Goal: Task Accomplishment & Management: Use online tool/utility

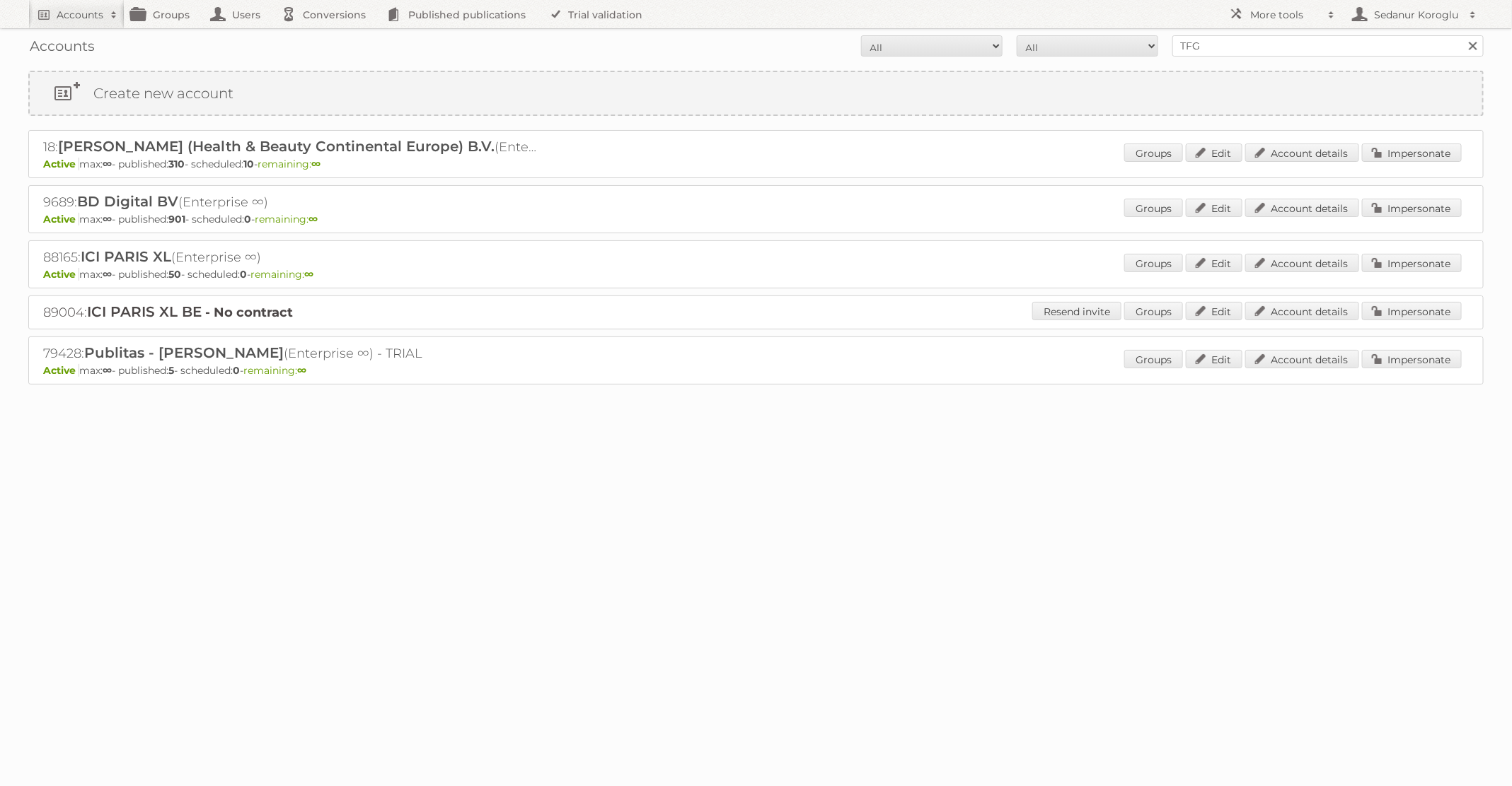
type input "TFG Media"
click at [1462, 36] on input "Search" at bounding box center [1472, 46] width 21 height 21
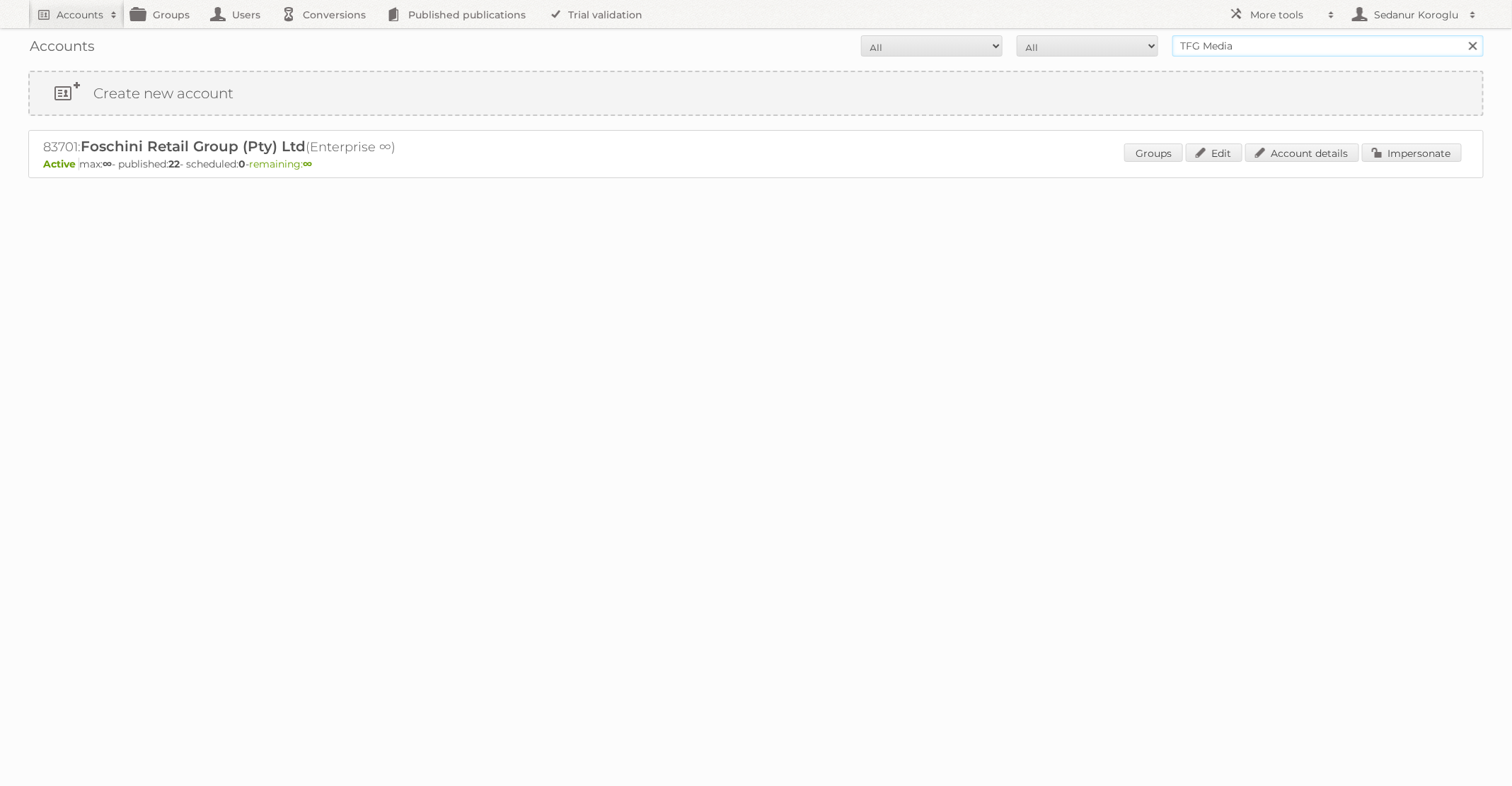
drag, startPoint x: 1282, startPoint y: 44, endPoint x: 1050, endPoint y: 44, distance: 232.0
click at [1050, 44] on form "All Active Expired Pending All Paid Trials Self service TFG Media Search" at bounding box center [756, 46] width 1455 height 21
type input "Plus Retail"
click at [1462, 36] on input "Search" at bounding box center [1472, 46] width 21 height 21
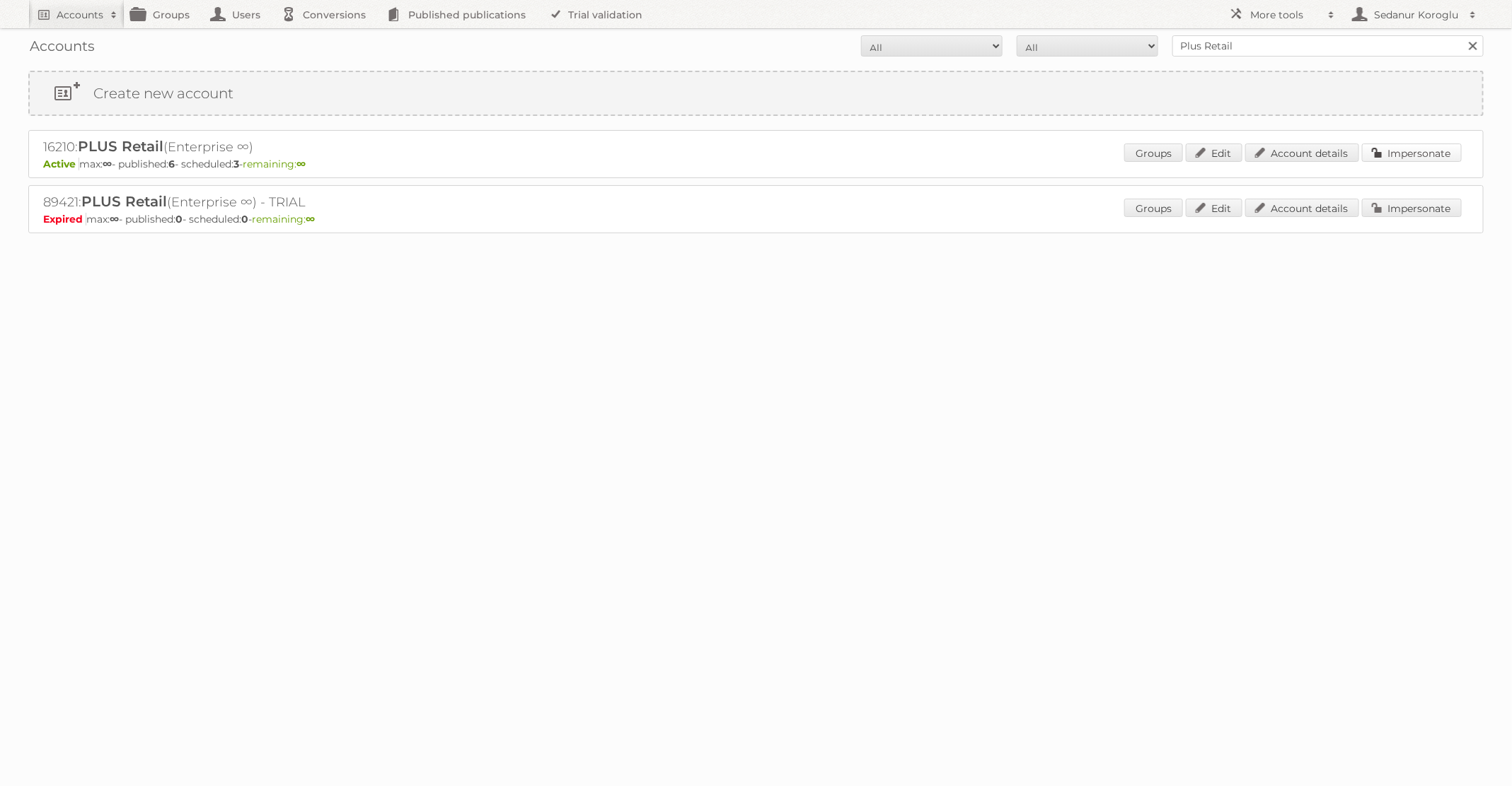
click at [1416, 156] on link "Impersonate" at bounding box center [1412, 152] width 100 height 18
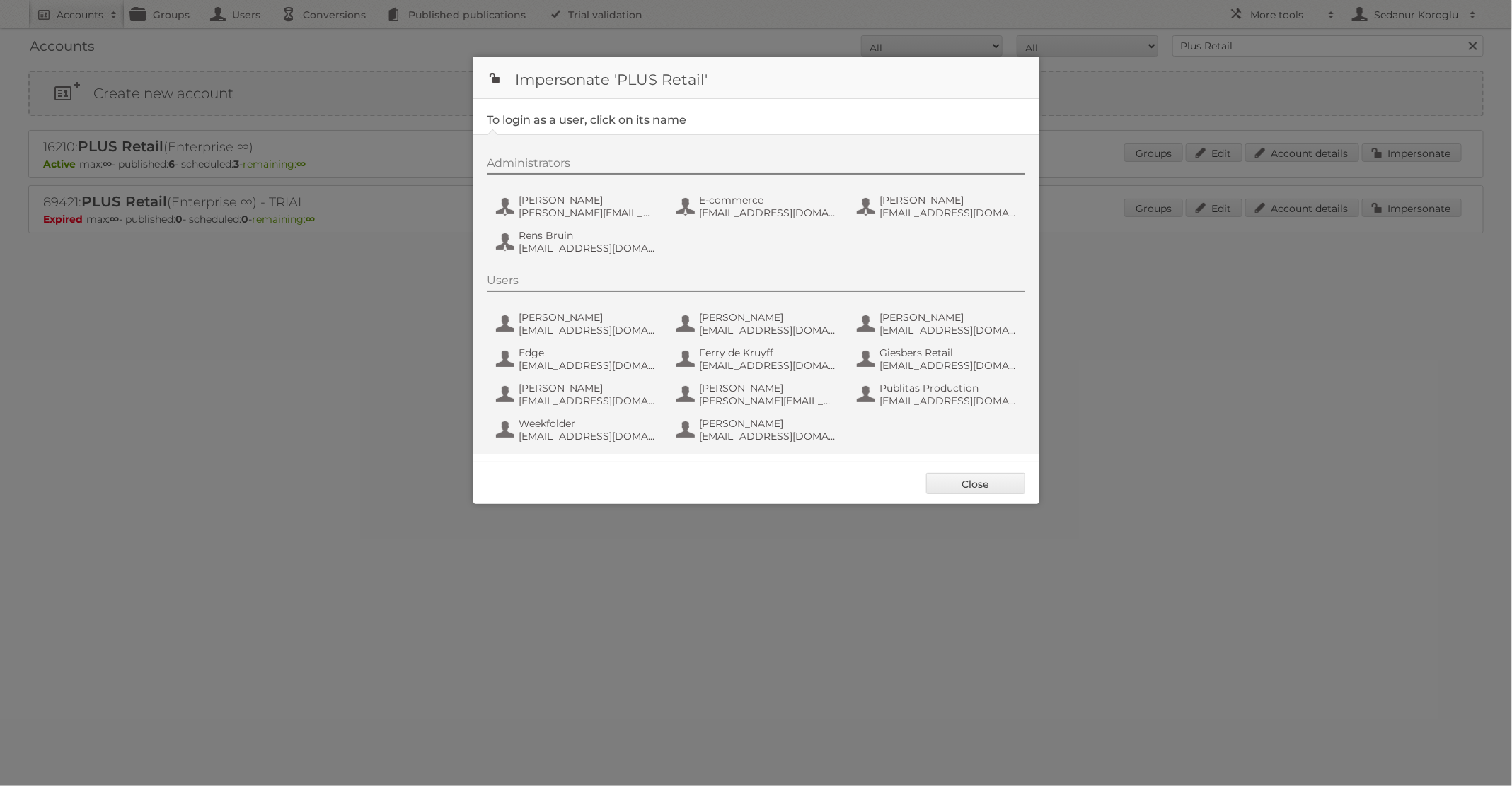
click at [921, 416] on div "Users Andries Siemonsma andries.siemonsma@digitalsurvivalcompany.com Barbara va…" at bounding box center [763, 360] width 552 height 174
click at [914, 405] on span "fs+coop@publitas.com" at bounding box center [948, 401] width 137 height 13
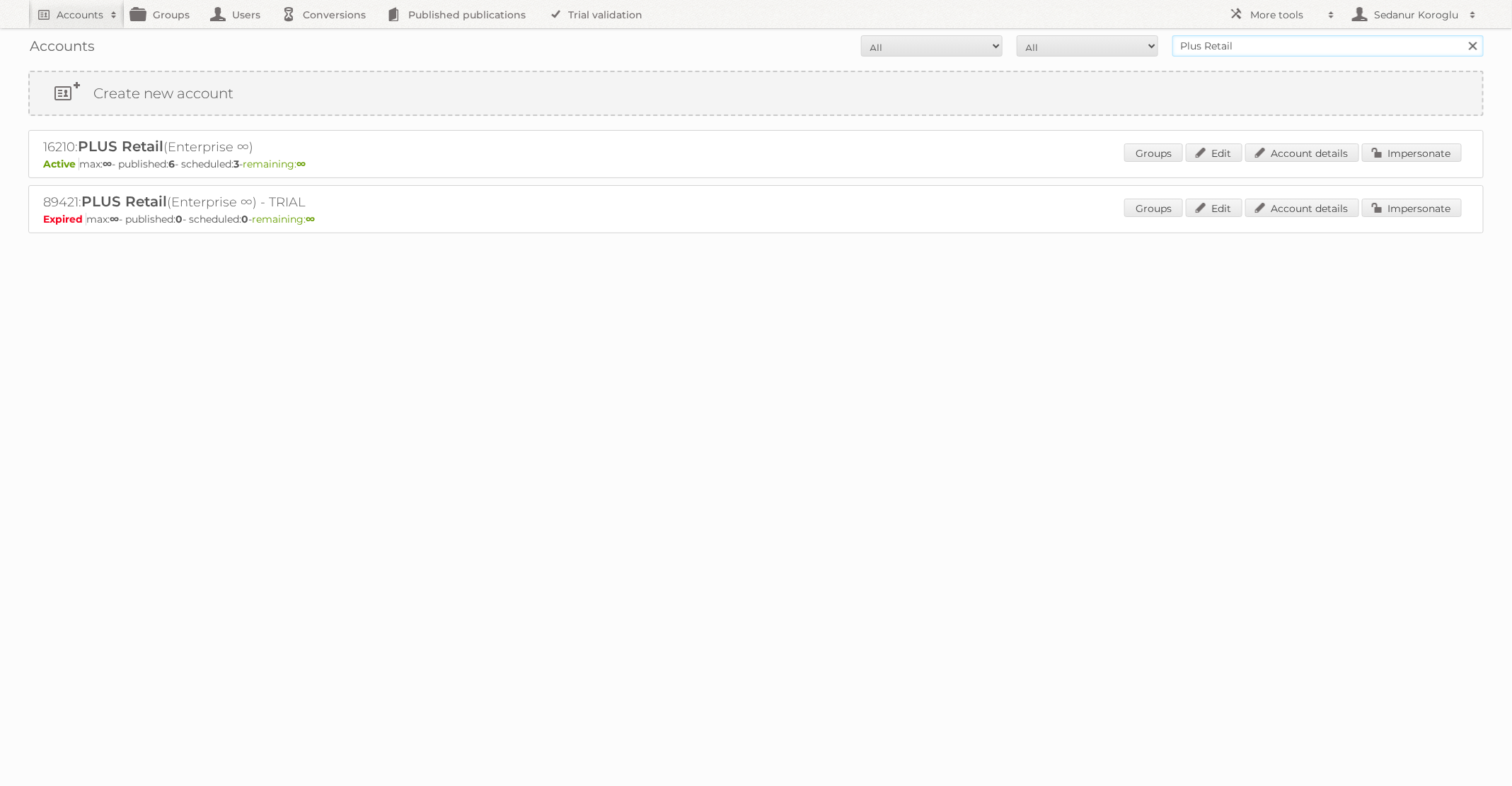
drag, startPoint x: 1232, startPoint y: 52, endPoint x: 1176, endPoint y: 50, distance: 56.0
click at [1176, 50] on input "Plus Retail" at bounding box center [1328, 46] width 311 height 21
drag, startPoint x: 1232, startPoint y: 46, endPoint x: 1093, endPoint y: 41, distance: 139.1
click at [1093, 44] on form "All Active Expired Pending All Paid Trials Self service Primera Search" at bounding box center [756, 46] width 1455 height 21
type input "Primera"
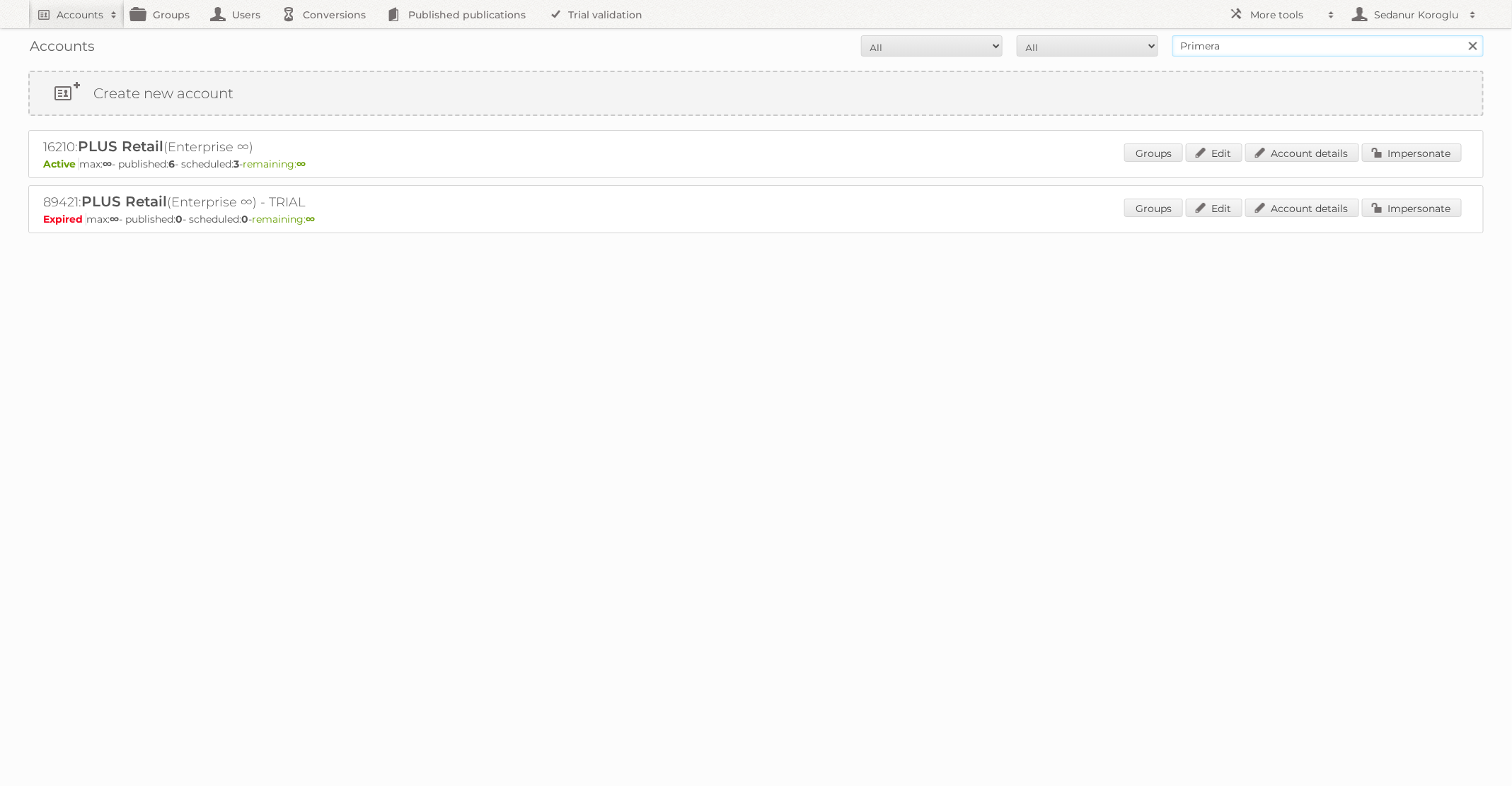
click at [1462, 36] on input "Search" at bounding box center [1472, 46] width 21 height 21
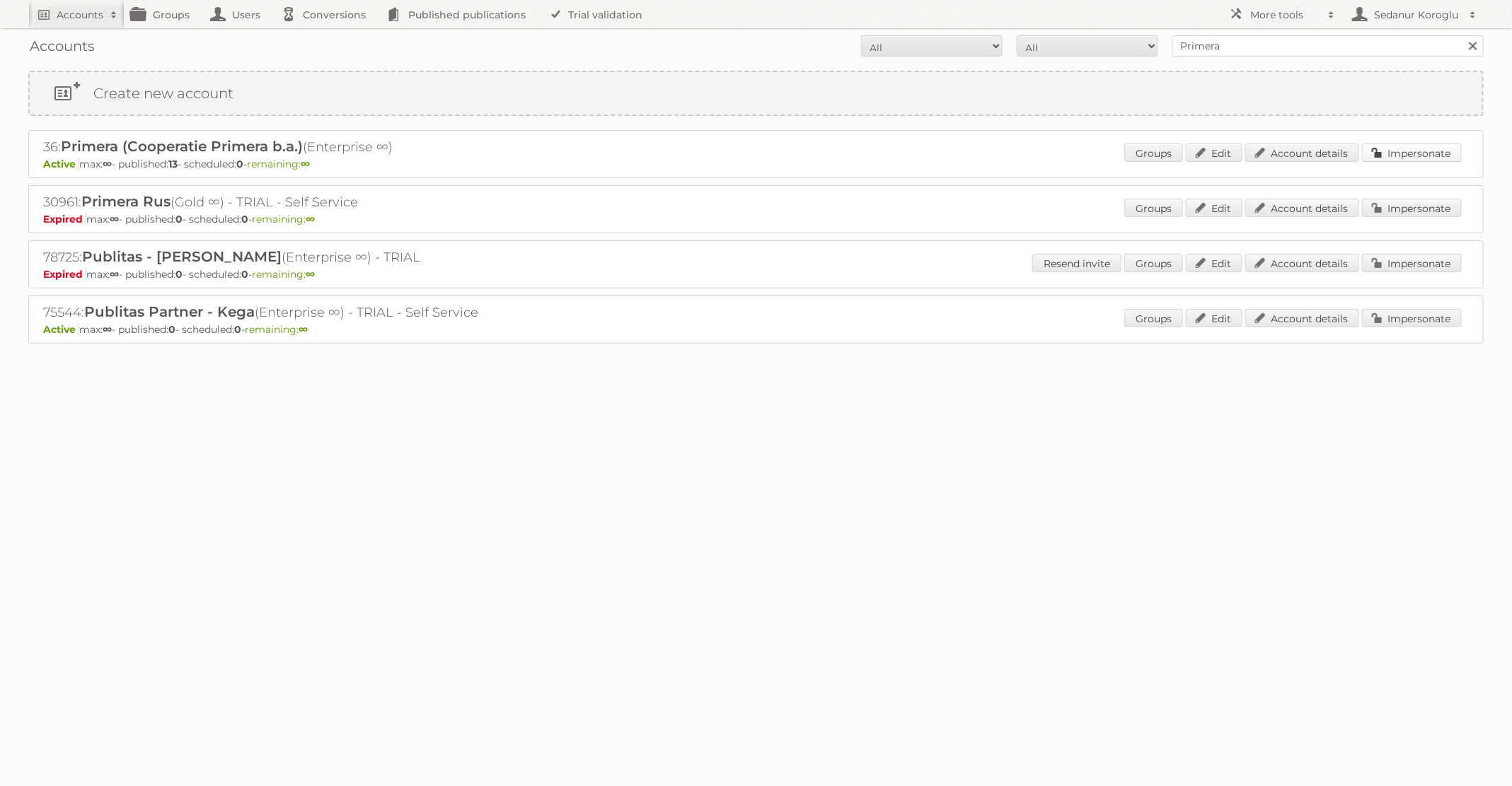
click at [1415, 150] on link "Impersonate" at bounding box center [1412, 152] width 100 height 18
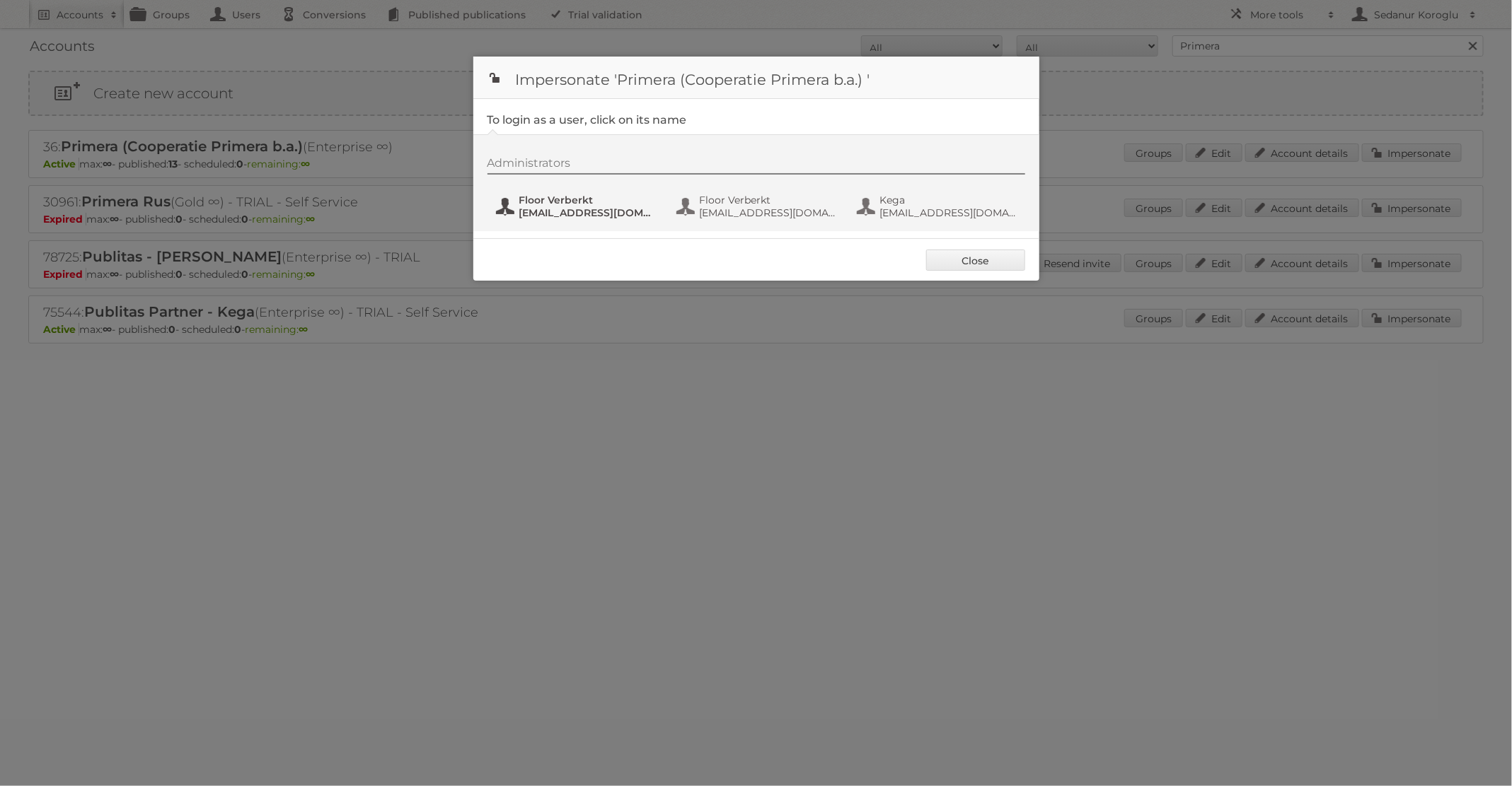
click at [615, 211] on span "marketing@primera.nl" at bounding box center [588, 212] width 137 height 13
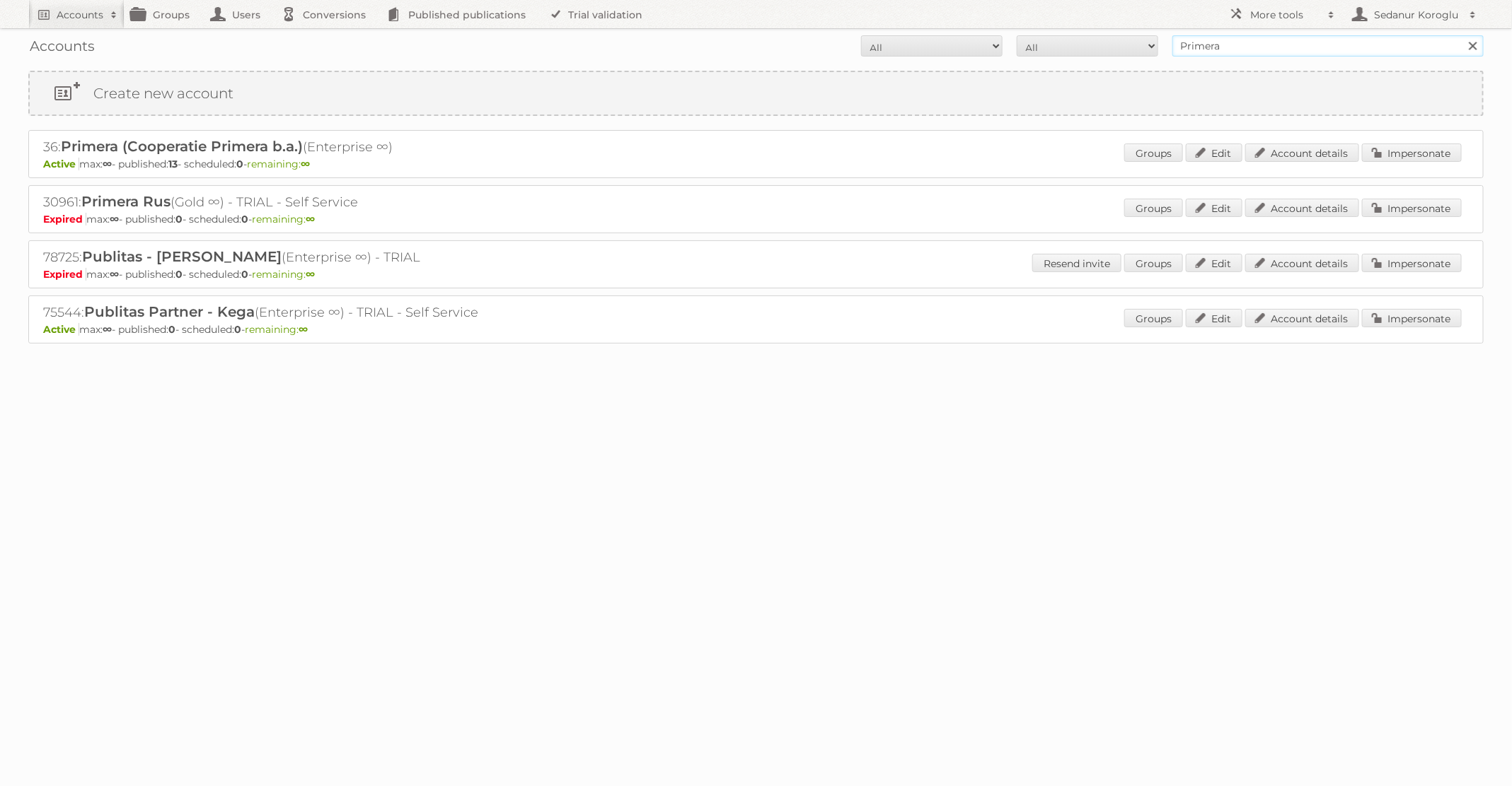
drag, startPoint x: 1247, startPoint y: 56, endPoint x: 1138, endPoint y: 40, distance: 110.2
click at [1138, 40] on form "All Active Expired Pending All Paid Trials Self service Primera Search" at bounding box center [756, 46] width 1455 height 21
type input "[PERSON_NAME] NL"
click at [1462, 36] on input "Search" at bounding box center [1472, 46] width 21 height 21
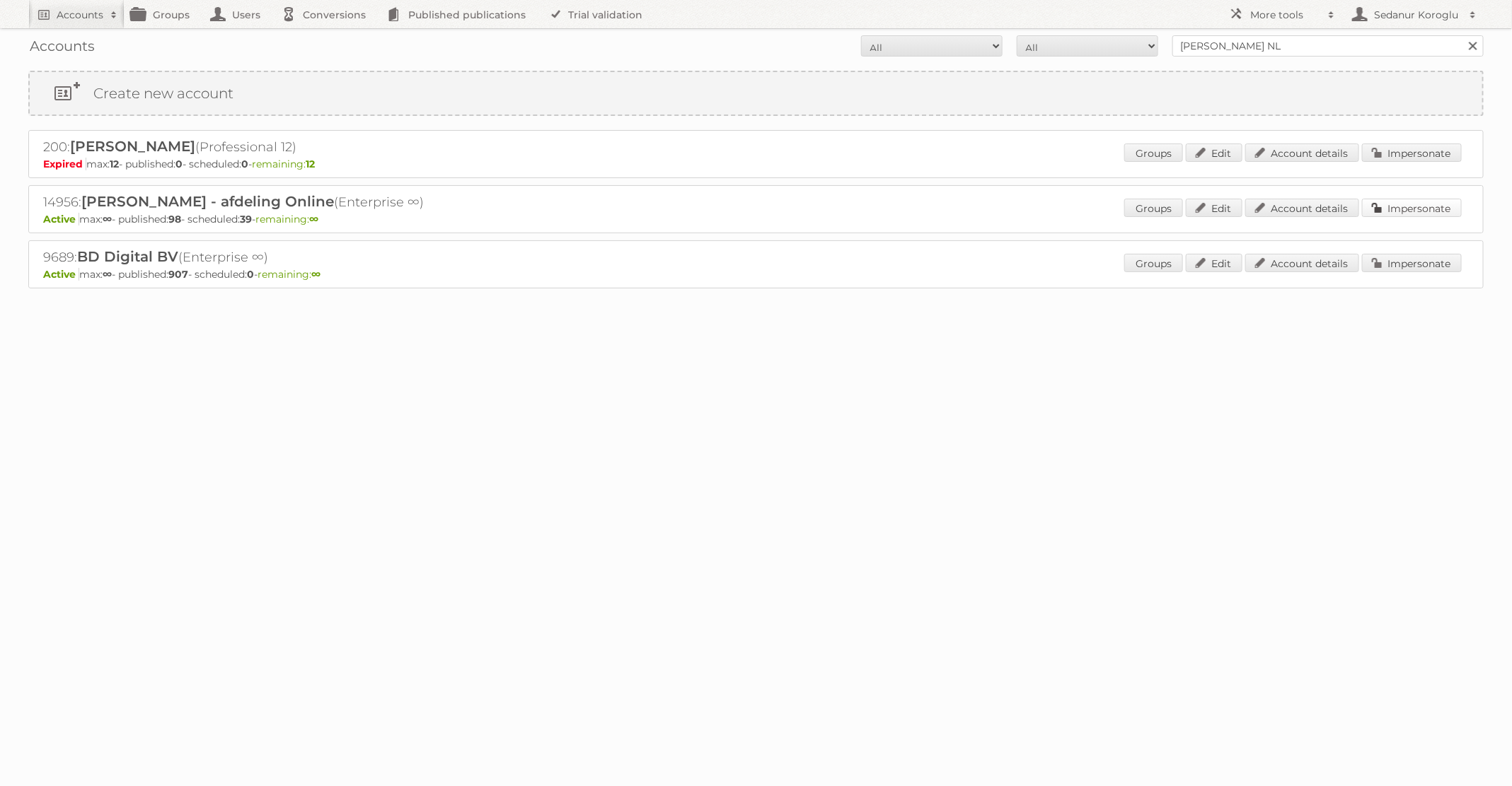
click at [1401, 201] on link "Impersonate" at bounding box center [1412, 207] width 100 height 18
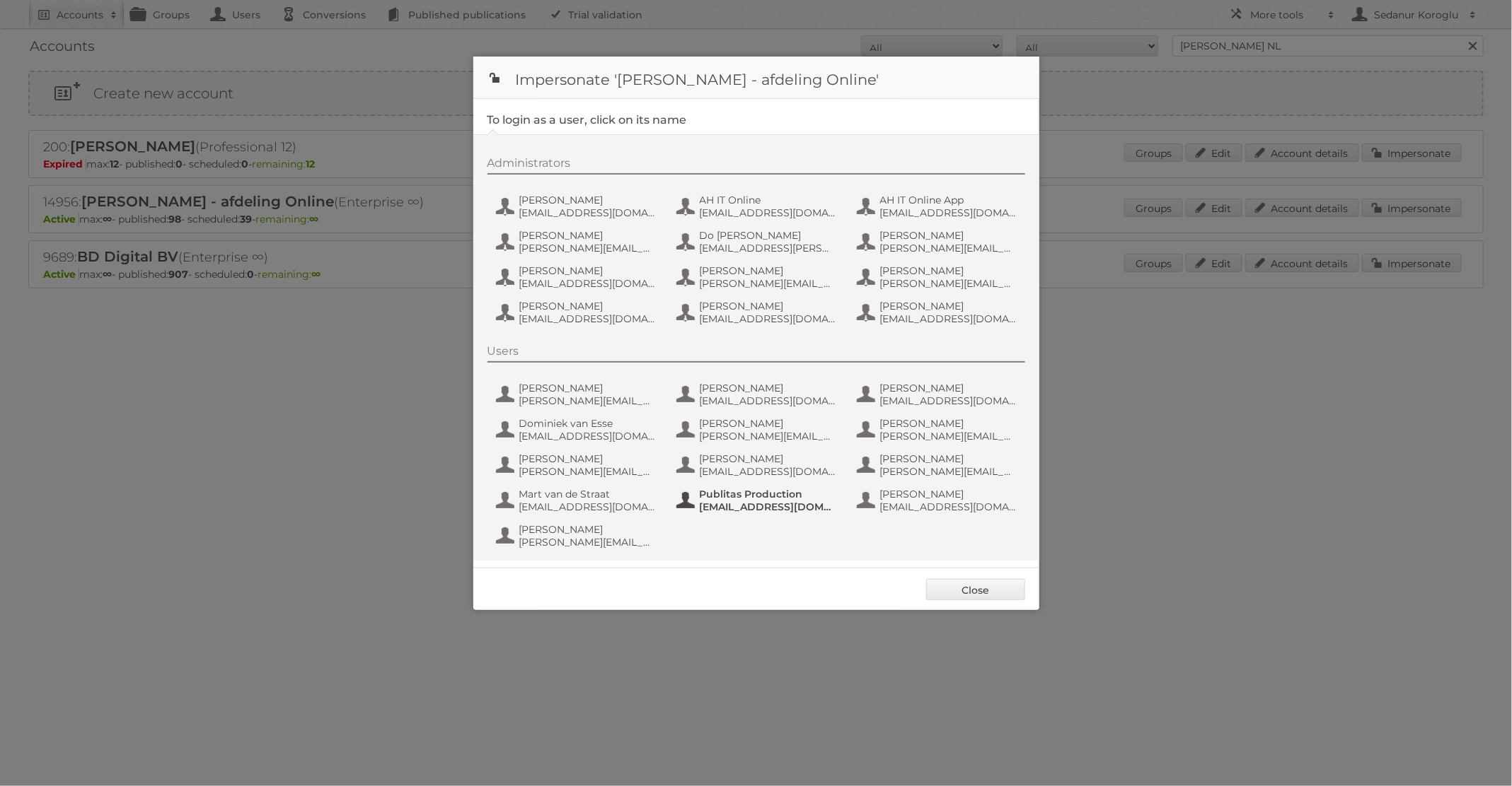
click at [757, 493] on span "Publitas Production" at bounding box center [768, 494] width 137 height 13
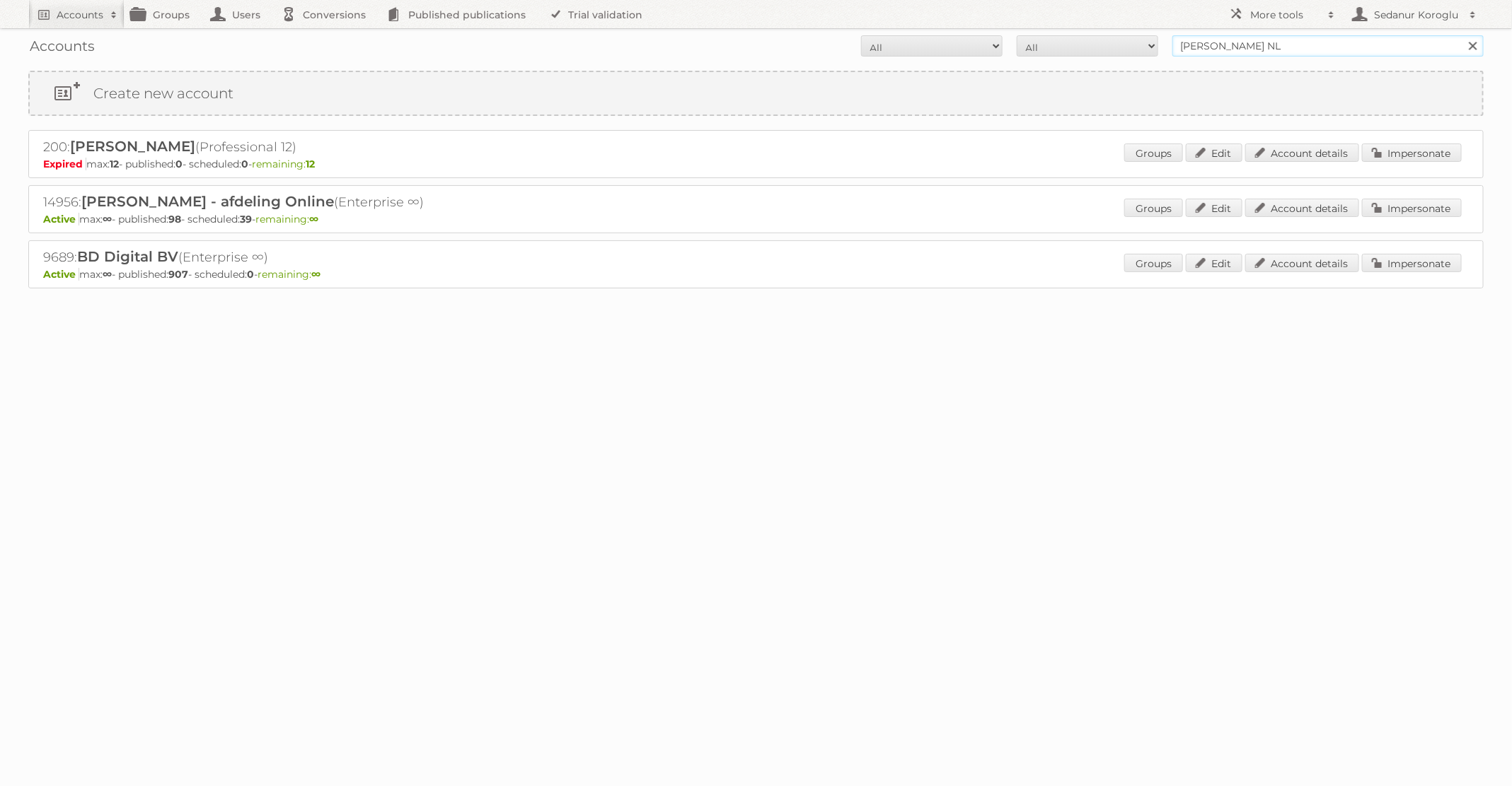
drag, startPoint x: 1287, startPoint y: 55, endPoint x: 1062, endPoint y: 55, distance: 225.0
click at [1062, 55] on form "All Active Expired Pending All Paid Trials Self service Albert Heijn NL Search" at bounding box center [756, 46] width 1455 height 21
type input "A"
type input "Welkoop"
click at [1462, 36] on input "Search" at bounding box center [1472, 46] width 21 height 21
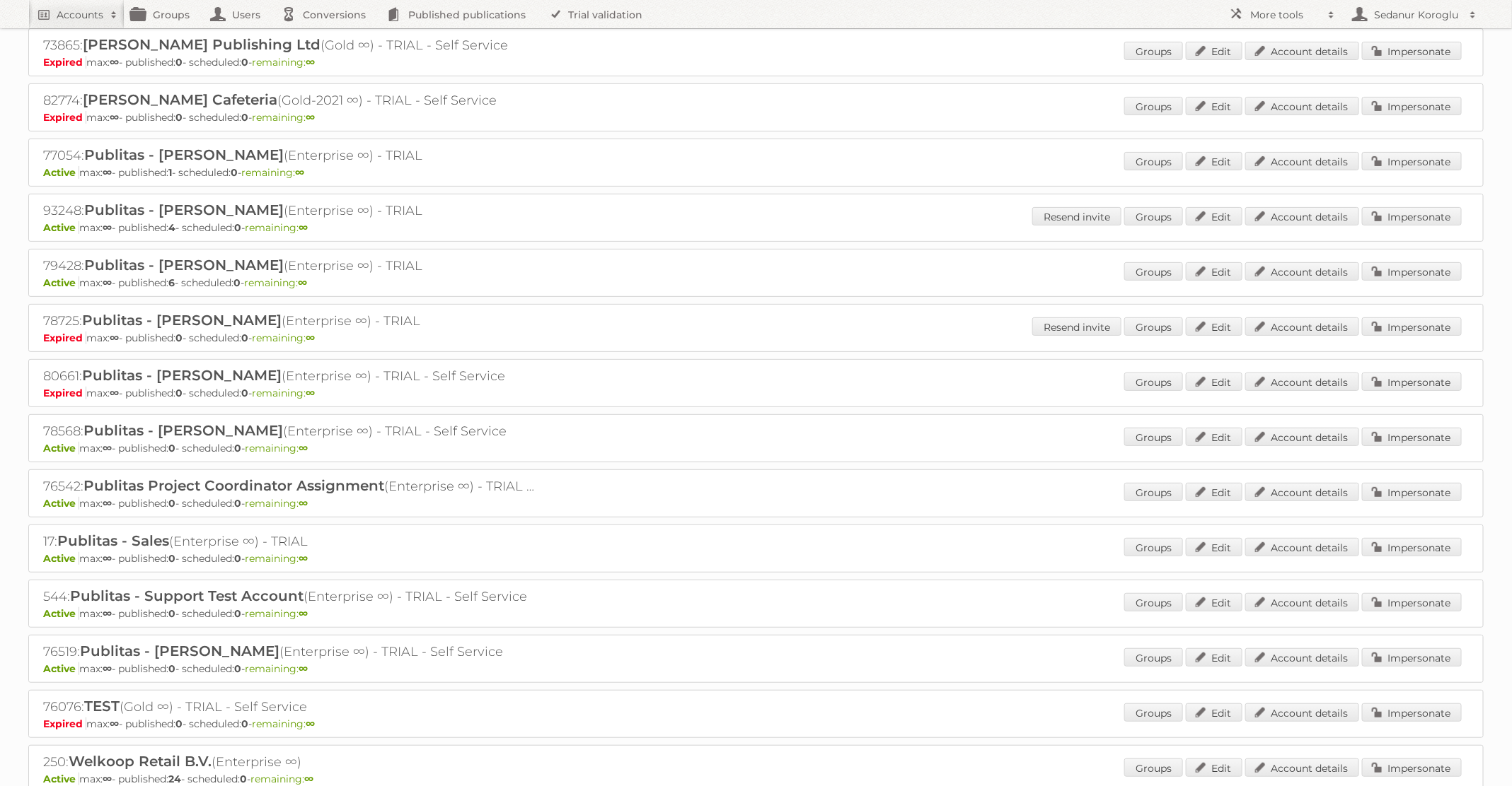
scroll to position [253, 0]
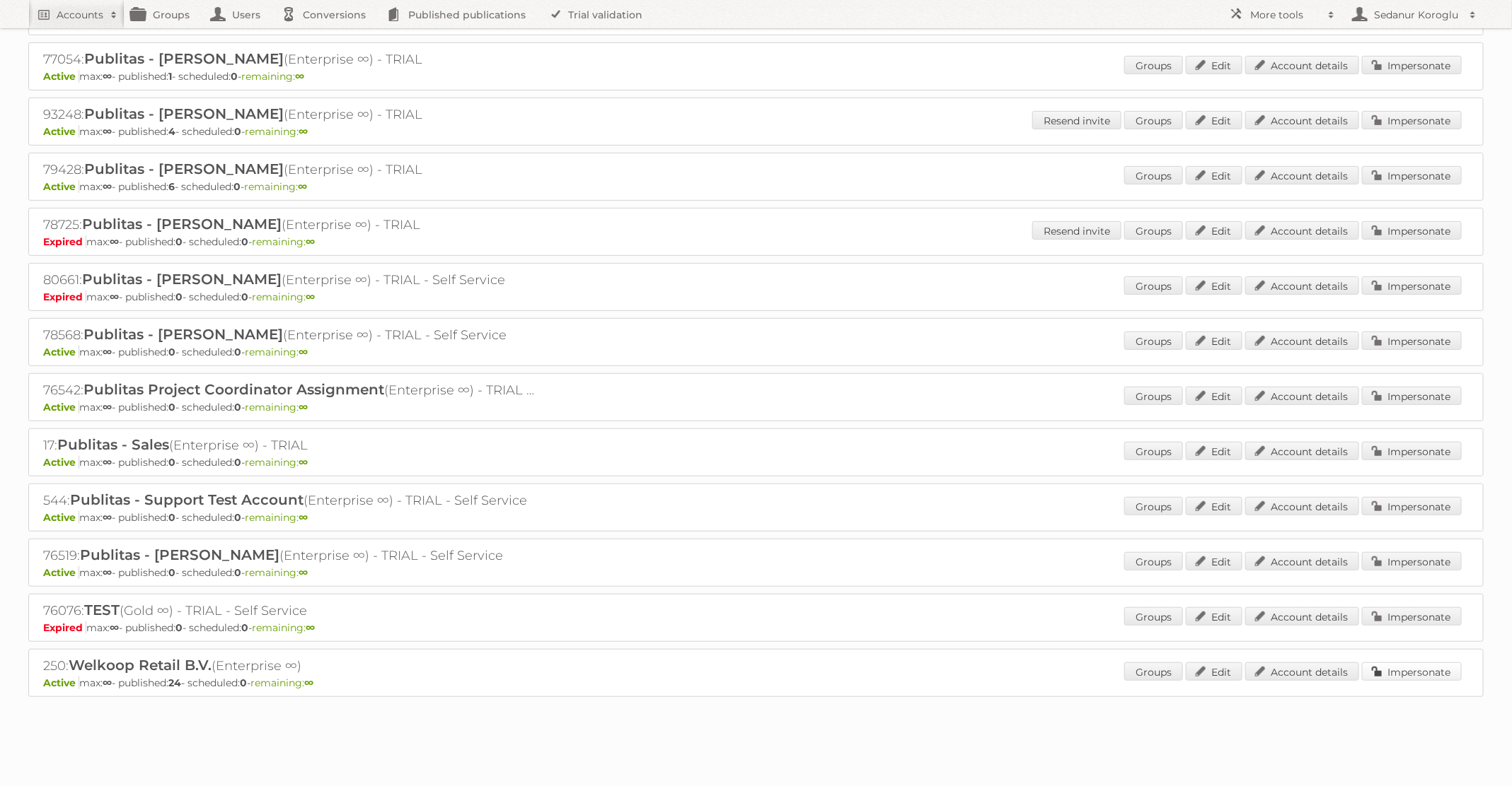
click at [1392, 663] on link "Impersonate" at bounding box center [1412, 671] width 100 height 18
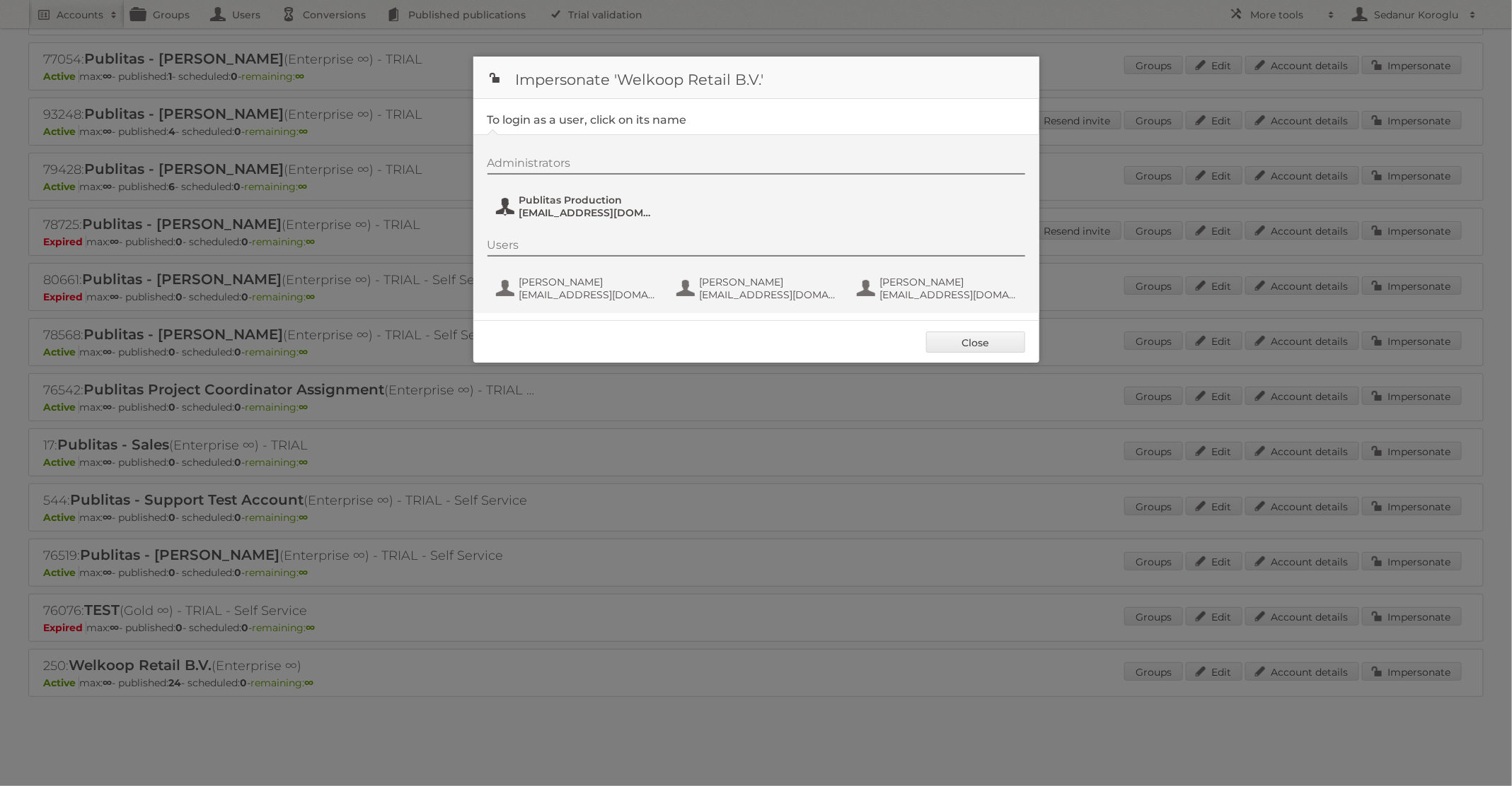
click at [617, 209] on span "fs+welkoop@publitas.com" at bounding box center [588, 212] width 137 height 13
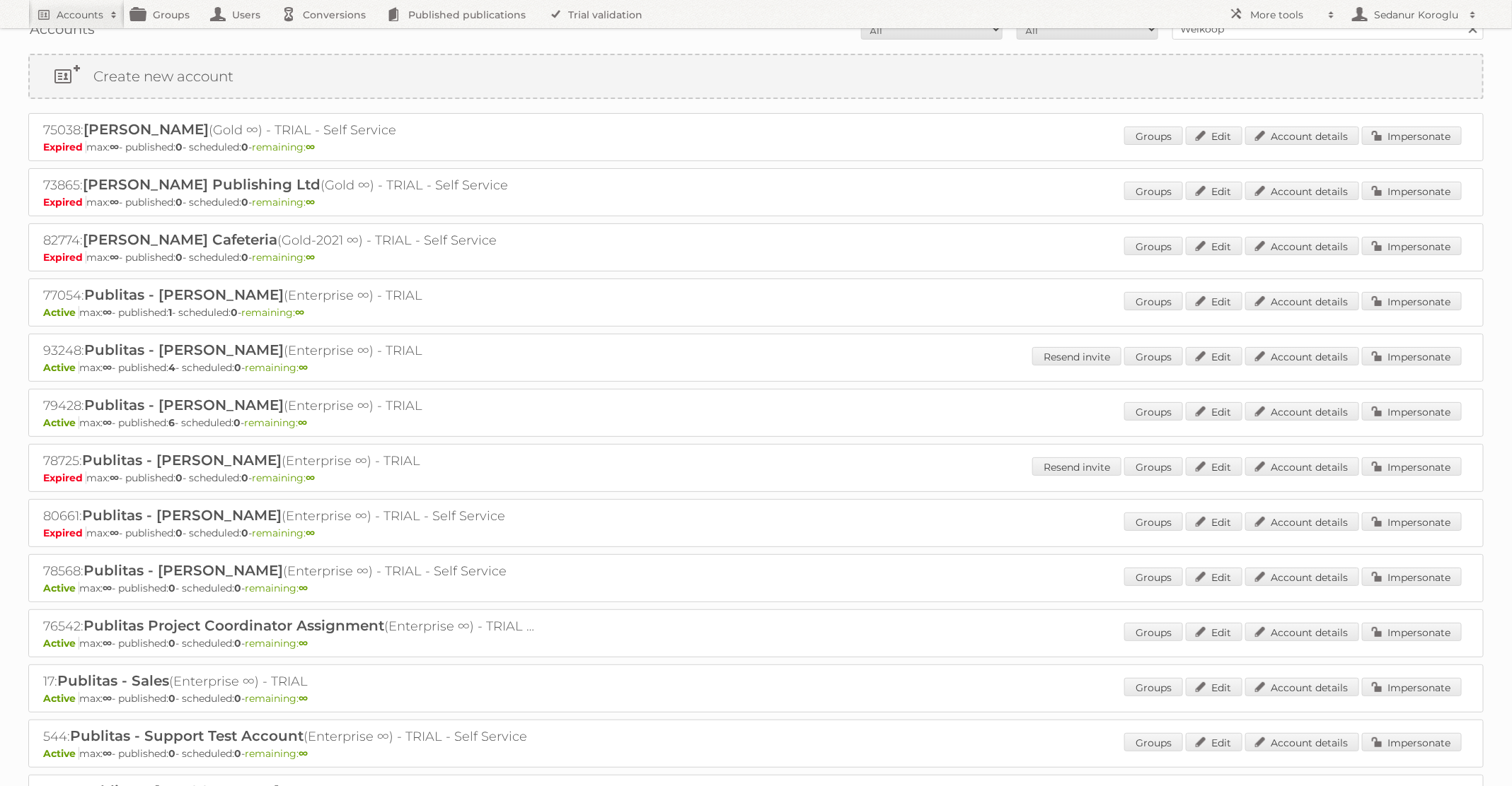
scroll to position [0, 0]
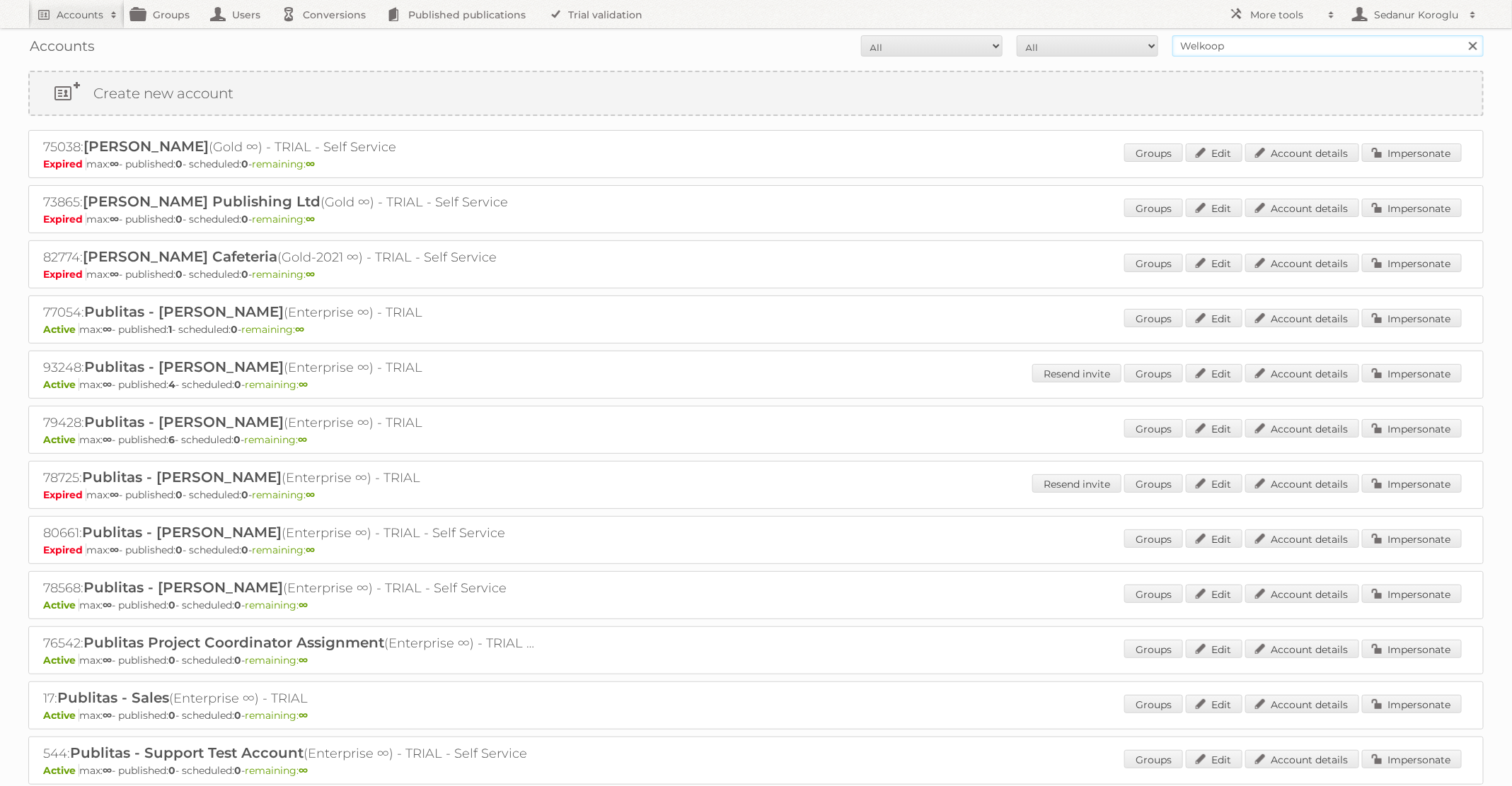
drag, startPoint x: 1234, startPoint y: 47, endPoint x: 1084, endPoint y: 37, distance: 150.3
click at [1084, 37] on form "All Active Expired Pending All Paid Trials Self service Welkoop Search" at bounding box center [756, 46] width 1455 height 21
type input "Kruidvat"
click at [1462, 36] on input "Search" at bounding box center [1472, 46] width 21 height 21
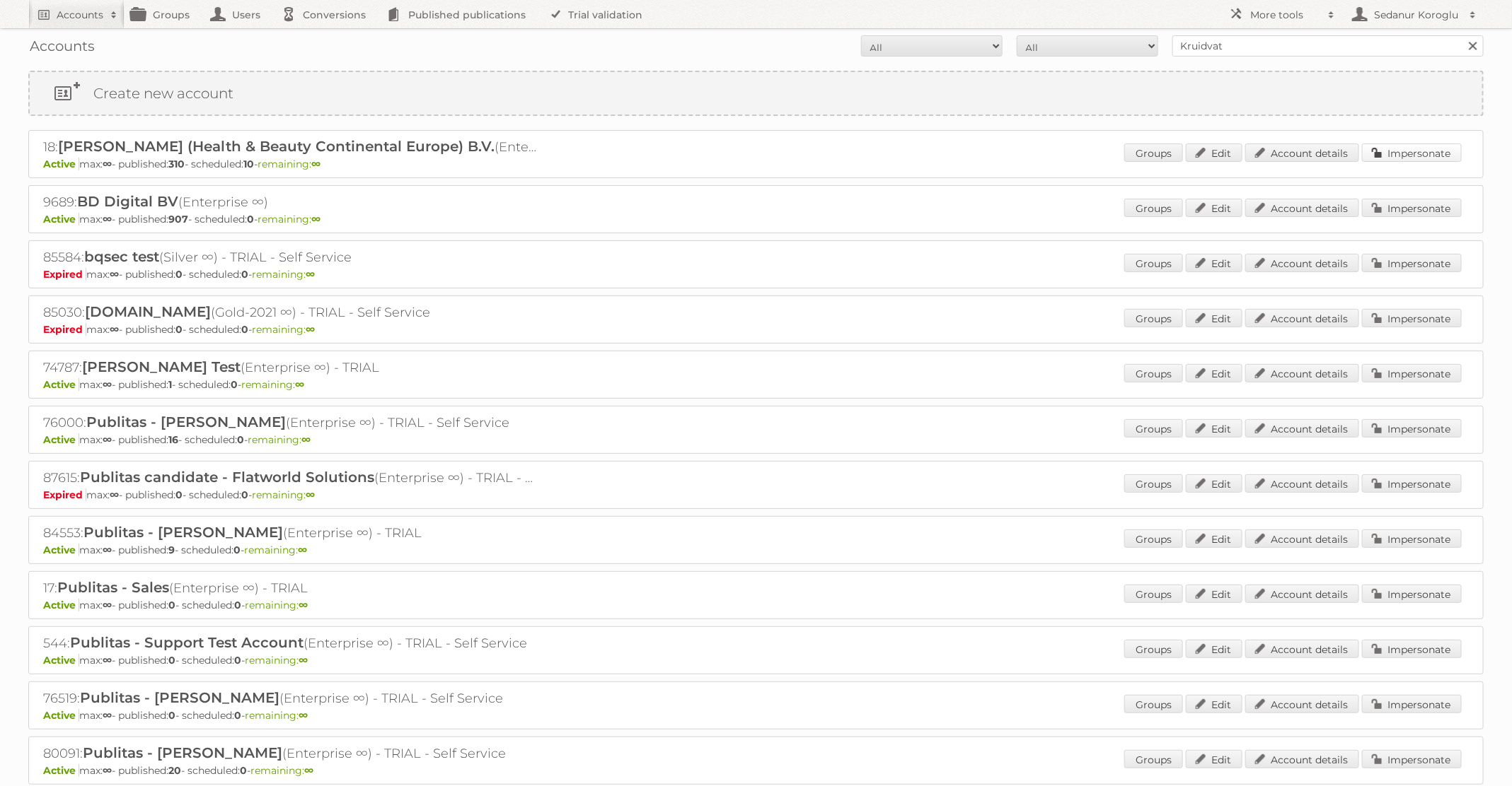
click at [1392, 145] on link "Impersonate" at bounding box center [1412, 152] width 100 height 18
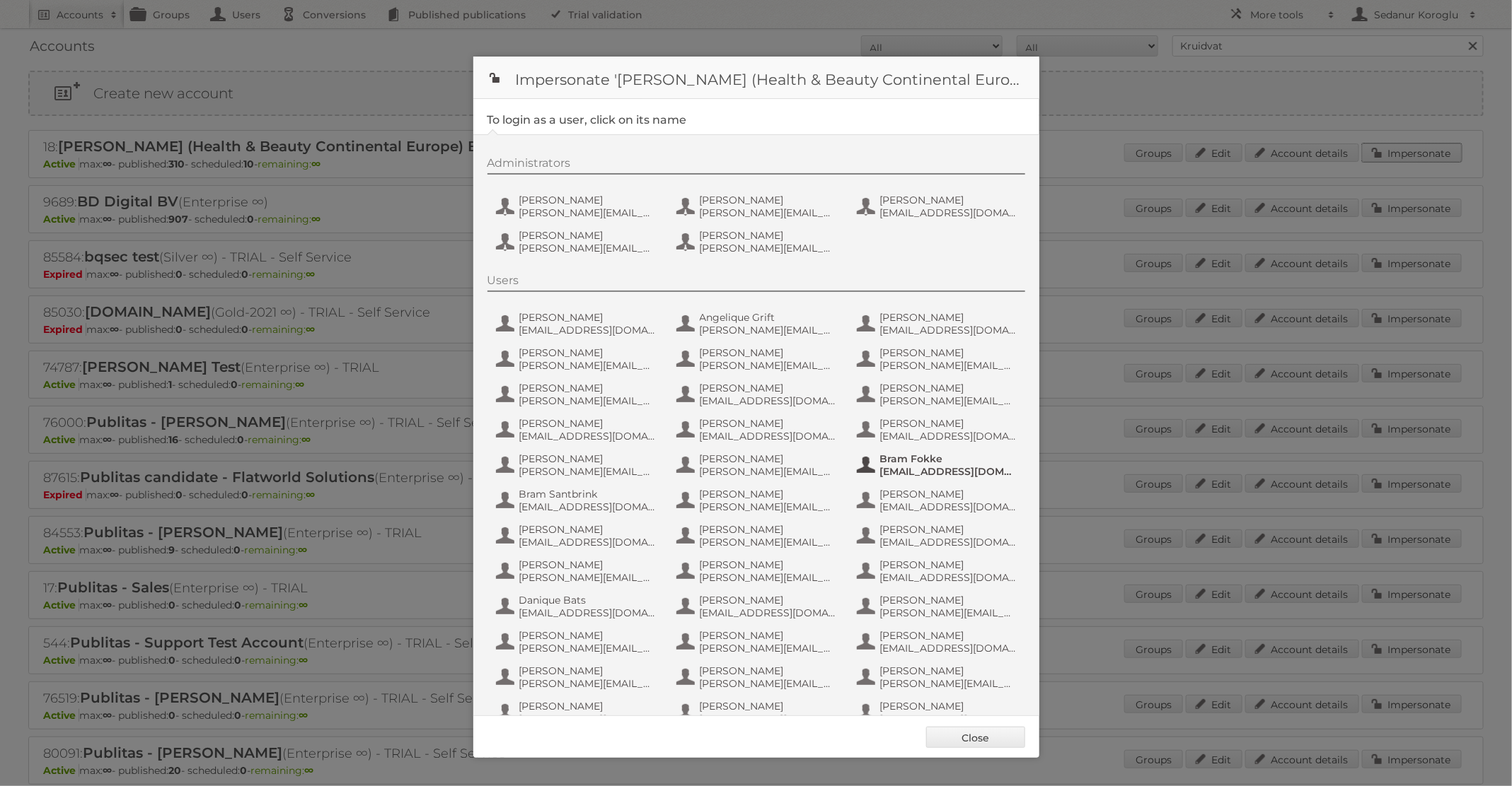
scroll to position [629, 0]
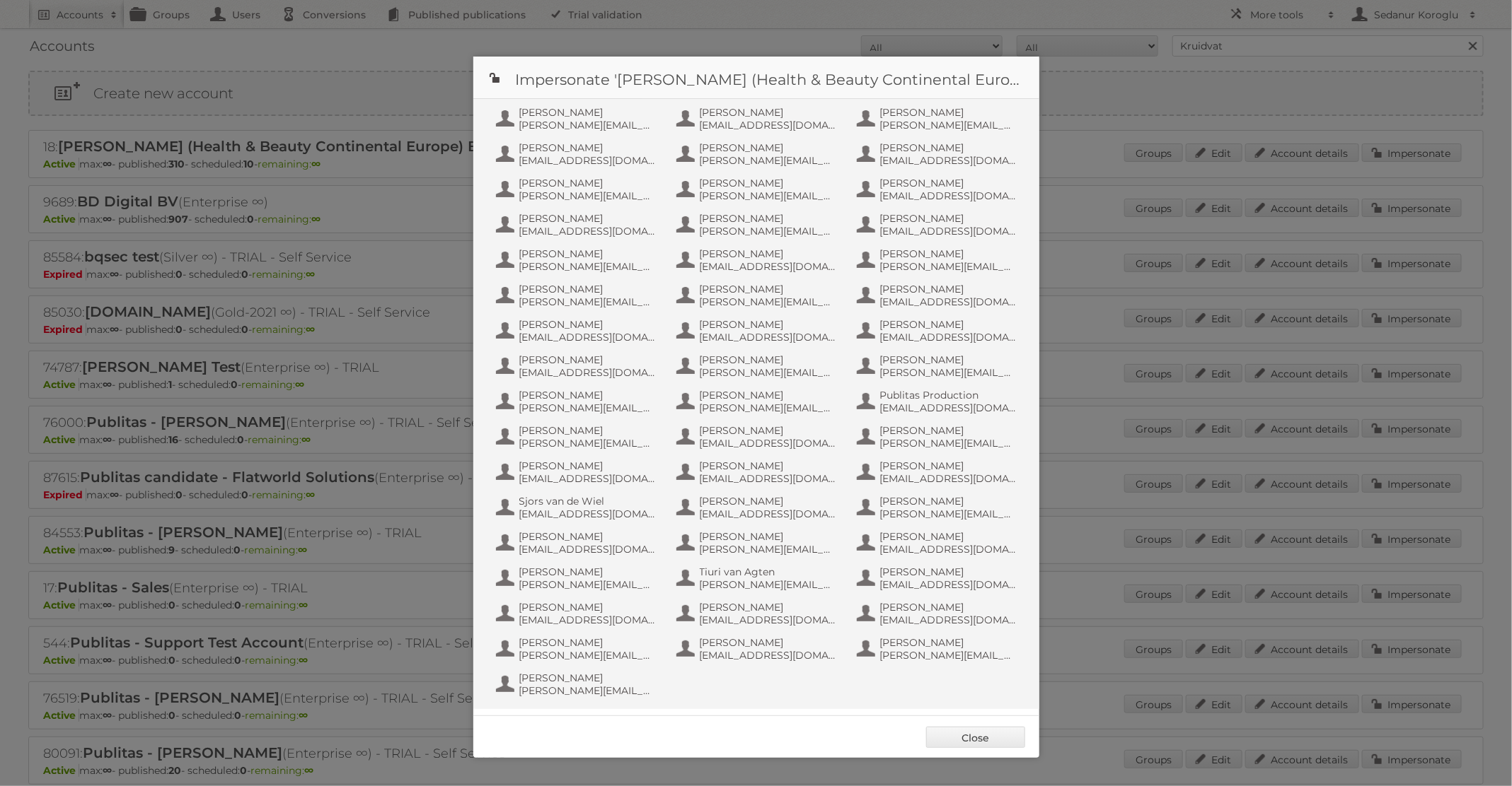
click at [920, 382] on div "Users Alizé Bouw a.bouw@be.aswatson.com Angelique Grift a.grift@nl.aswatson.com…" at bounding box center [763, 173] width 552 height 1058
click at [920, 395] on span "Publitas Production" at bounding box center [948, 395] width 137 height 13
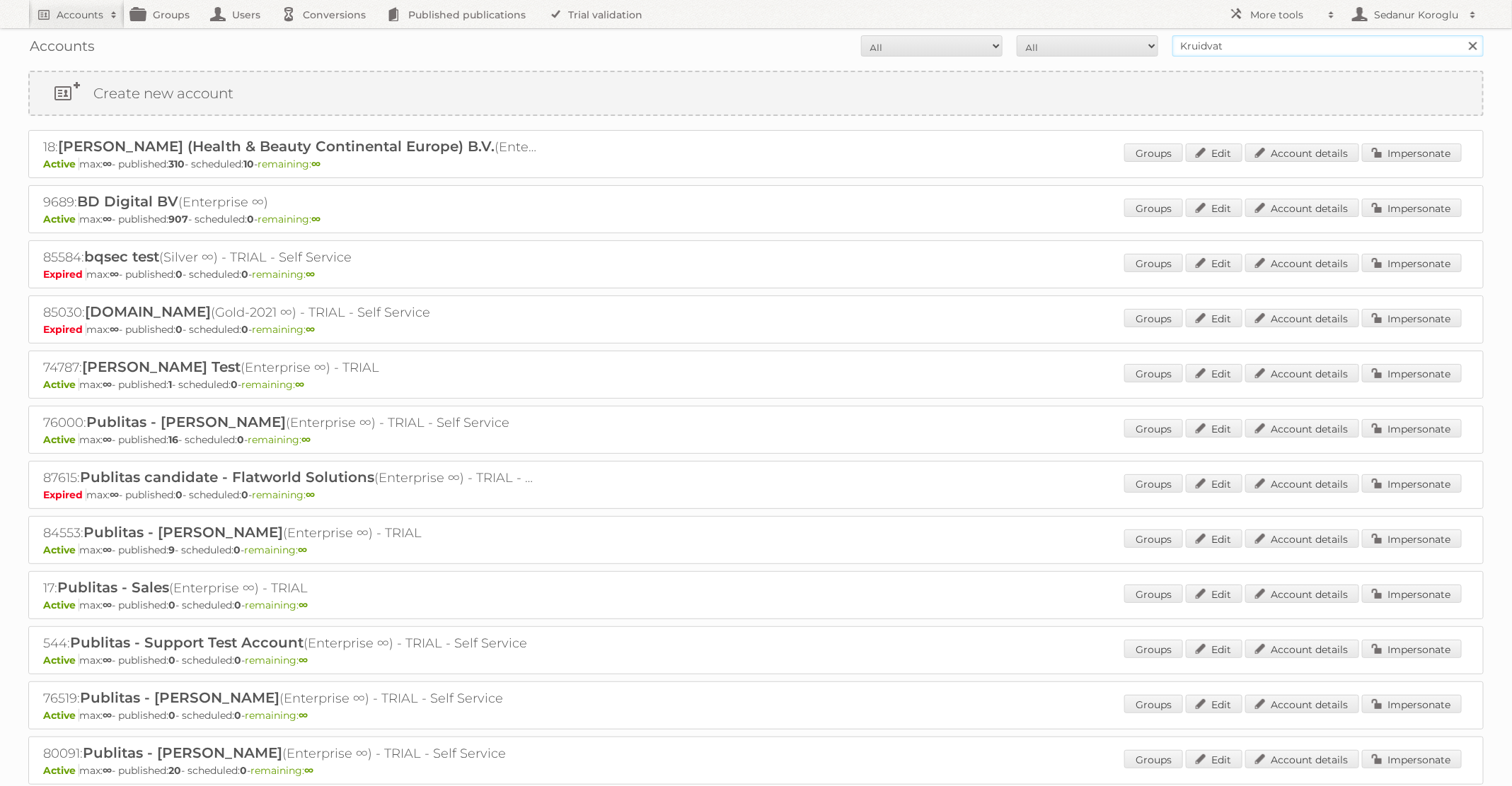
drag, startPoint x: 1236, startPoint y: 38, endPoint x: 1097, endPoint y: 36, distance: 139.0
click at [1097, 36] on form "All Active Expired Pending All Paid Trials Self service Kruidvat Search" at bounding box center [756, 46] width 1455 height 21
click at [1199, 39] on input "Kruidvat" at bounding box center [1328, 46] width 311 height 21
type input "Plus Retail"
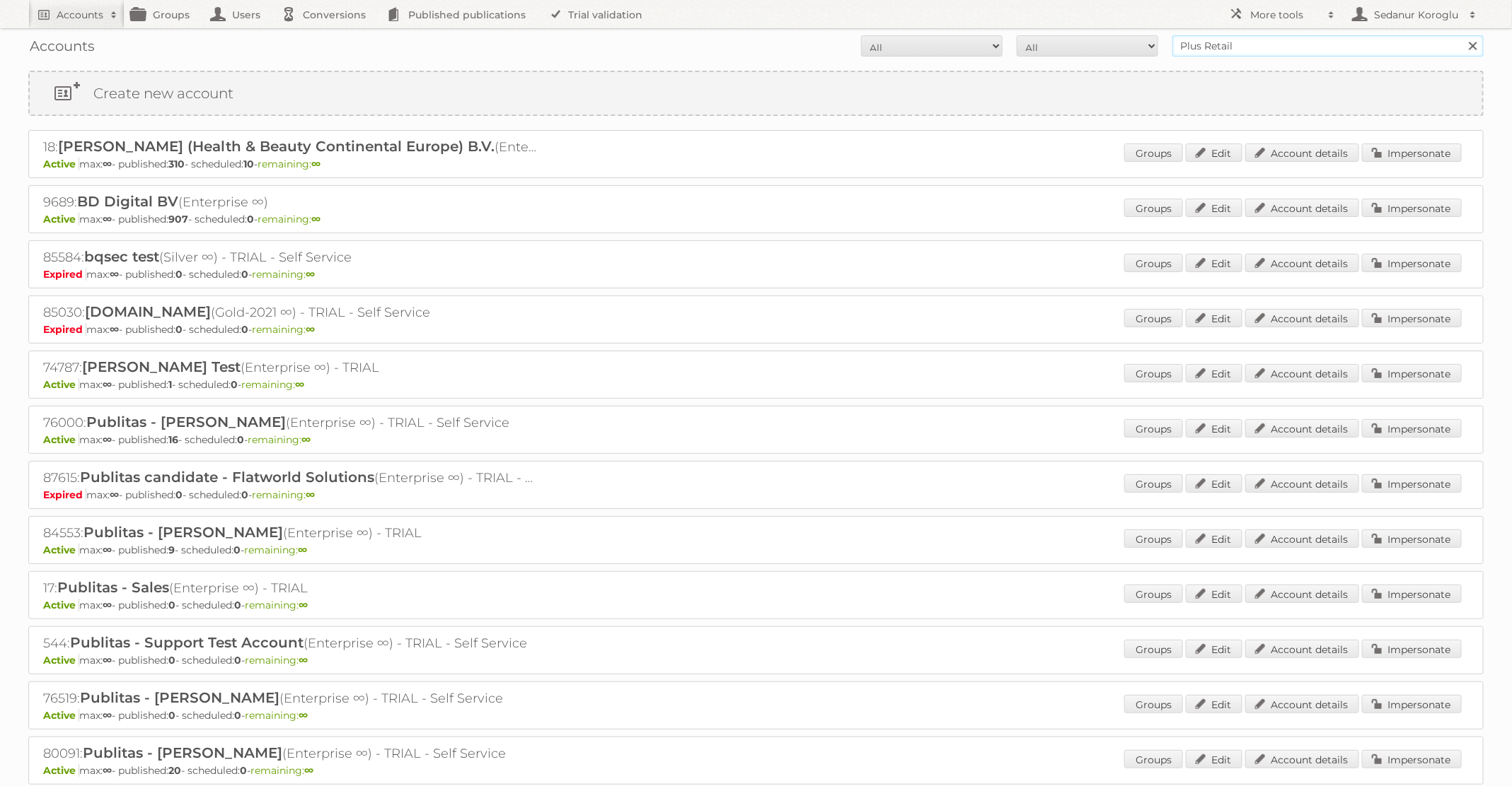
click at [1462, 36] on input "Search" at bounding box center [1472, 46] width 21 height 21
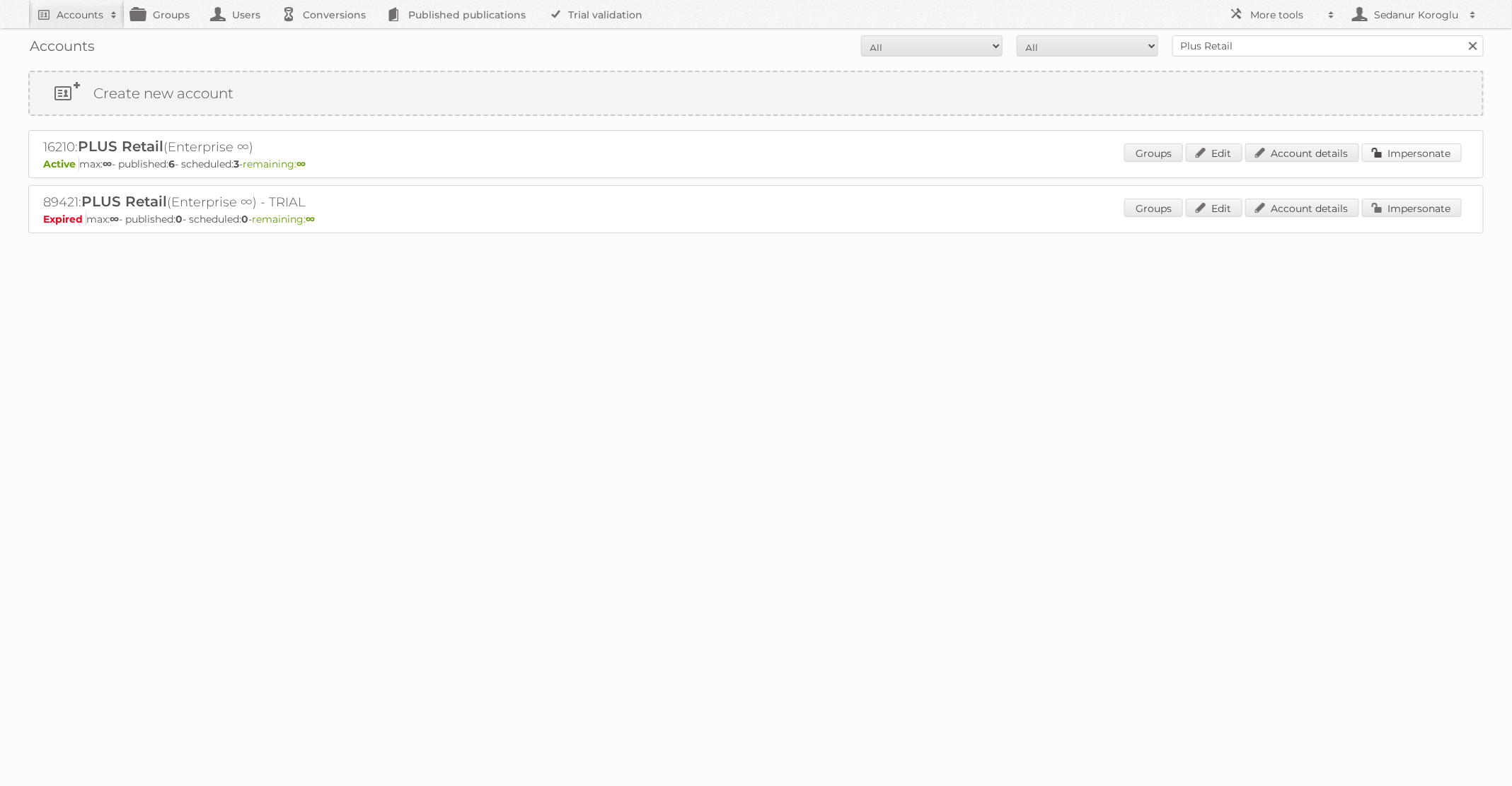
click at [1442, 154] on link "Impersonate" at bounding box center [1412, 152] width 100 height 18
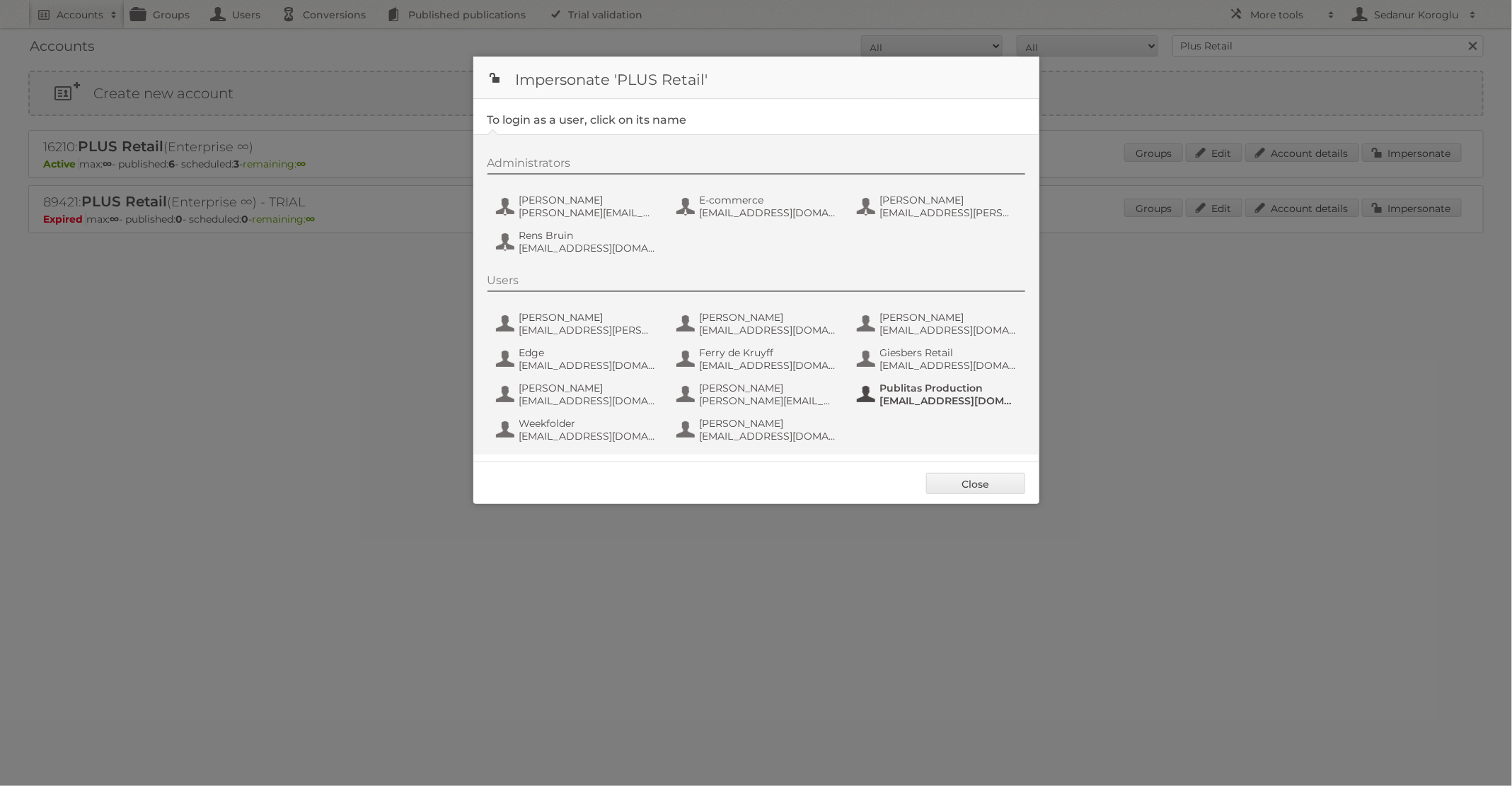
click at [904, 397] on span "[EMAIL_ADDRESS][DOMAIN_NAME]" at bounding box center [948, 401] width 137 height 13
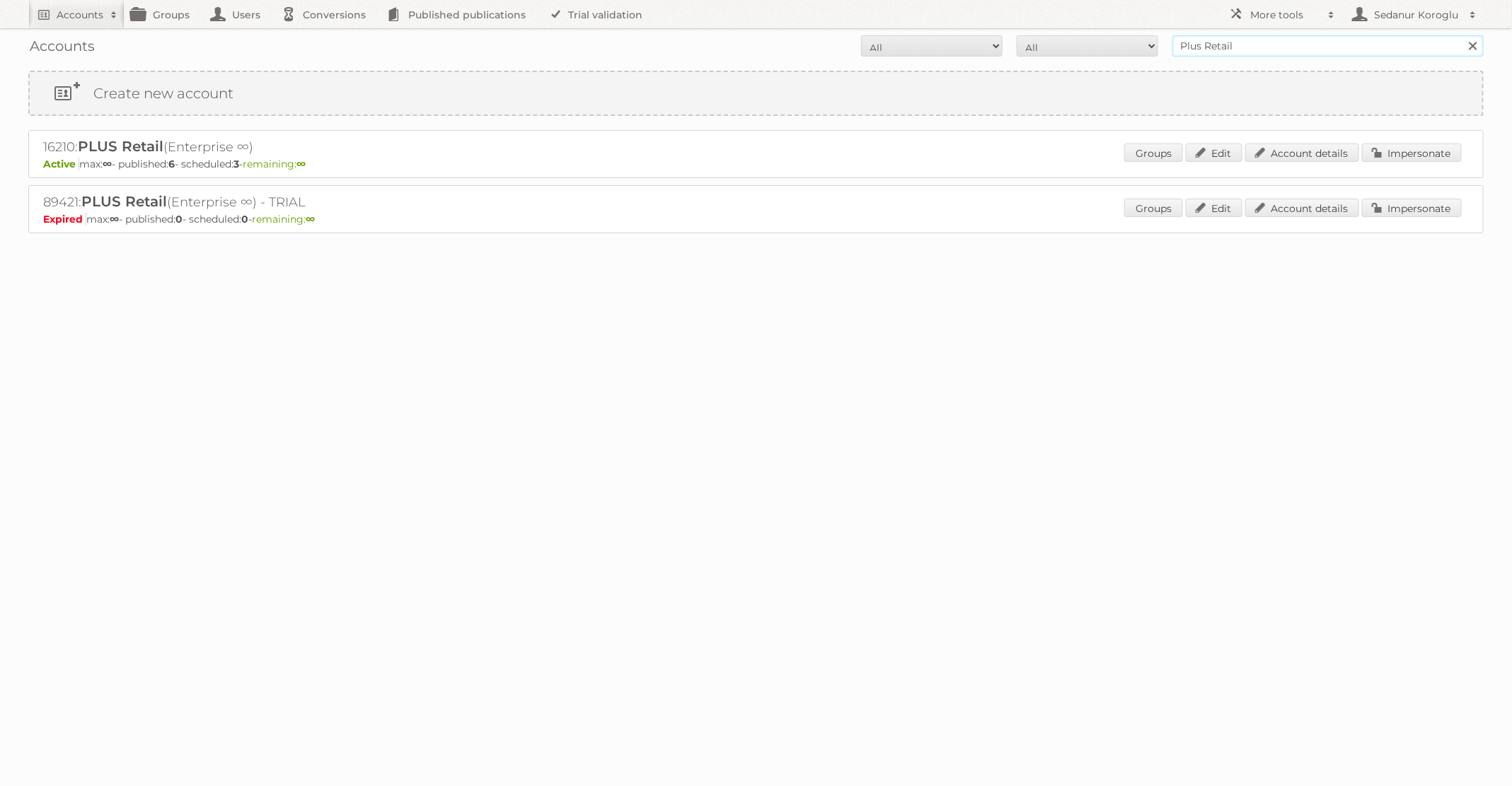
drag, startPoint x: 1366, startPoint y: 55, endPoint x: 1079, endPoint y: 44, distance: 287.2
click at [1079, 44] on form "All Active Expired Pending All Paid Trials Self service Plus Retail Search" at bounding box center [756, 46] width 1455 height 21
type input "A"
type input "Kruidvat"
click at [1462, 36] on input "Search" at bounding box center [1472, 46] width 21 height 21
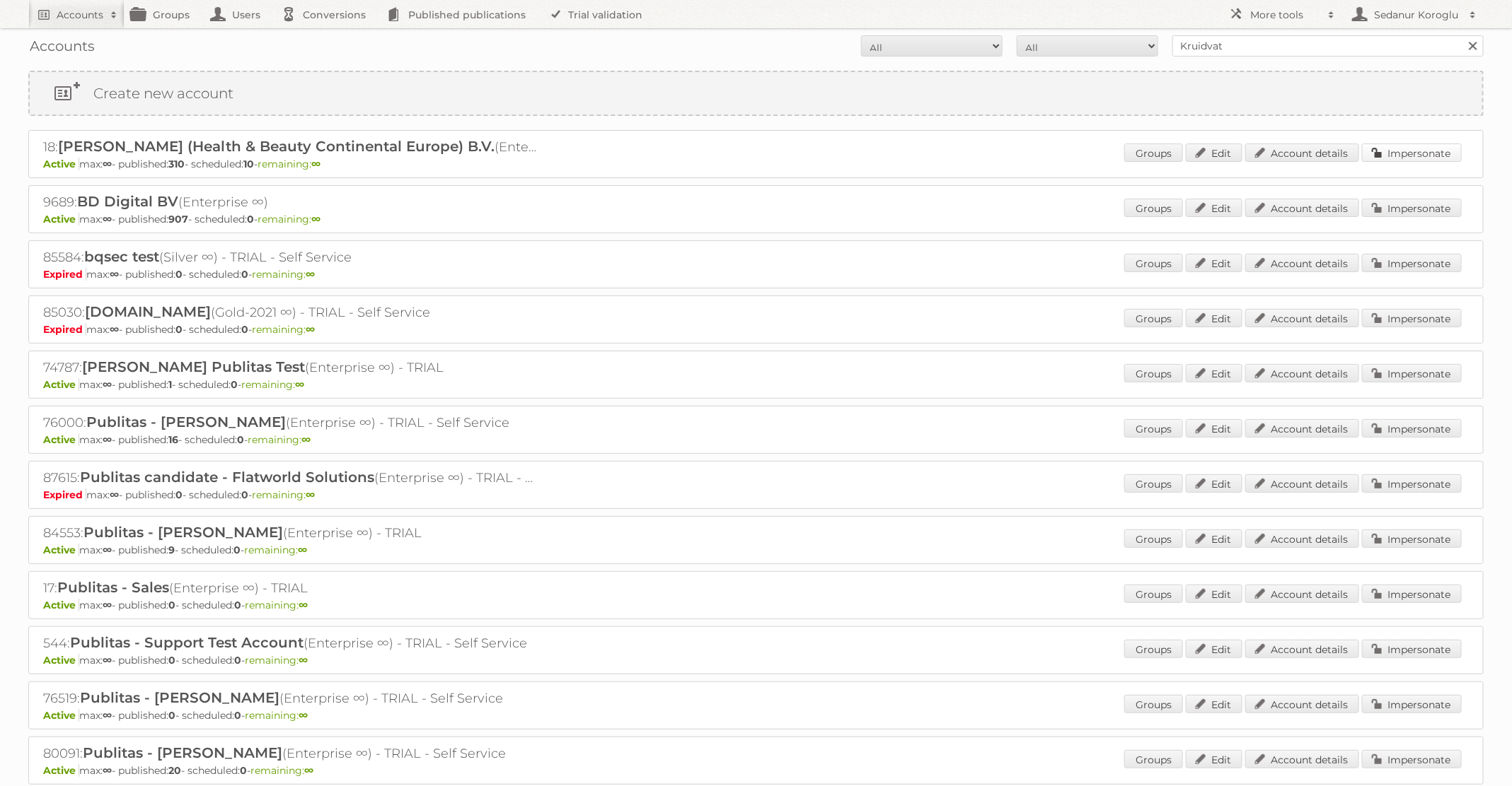
click at [1429, 156] on link "Impersonate" at bounding box center [1412, 152] width 100 height 18
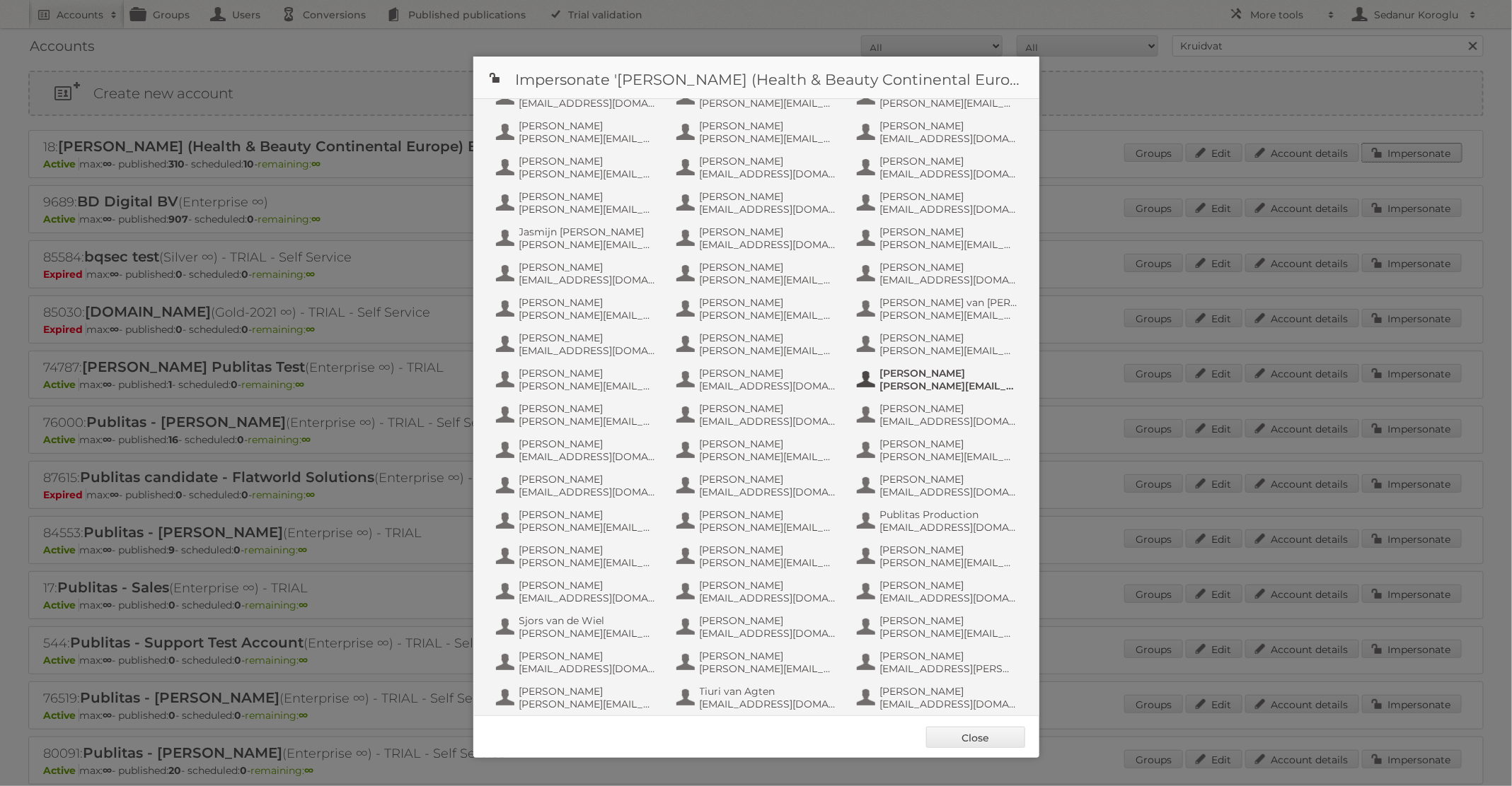
scroll to position [629, 0]
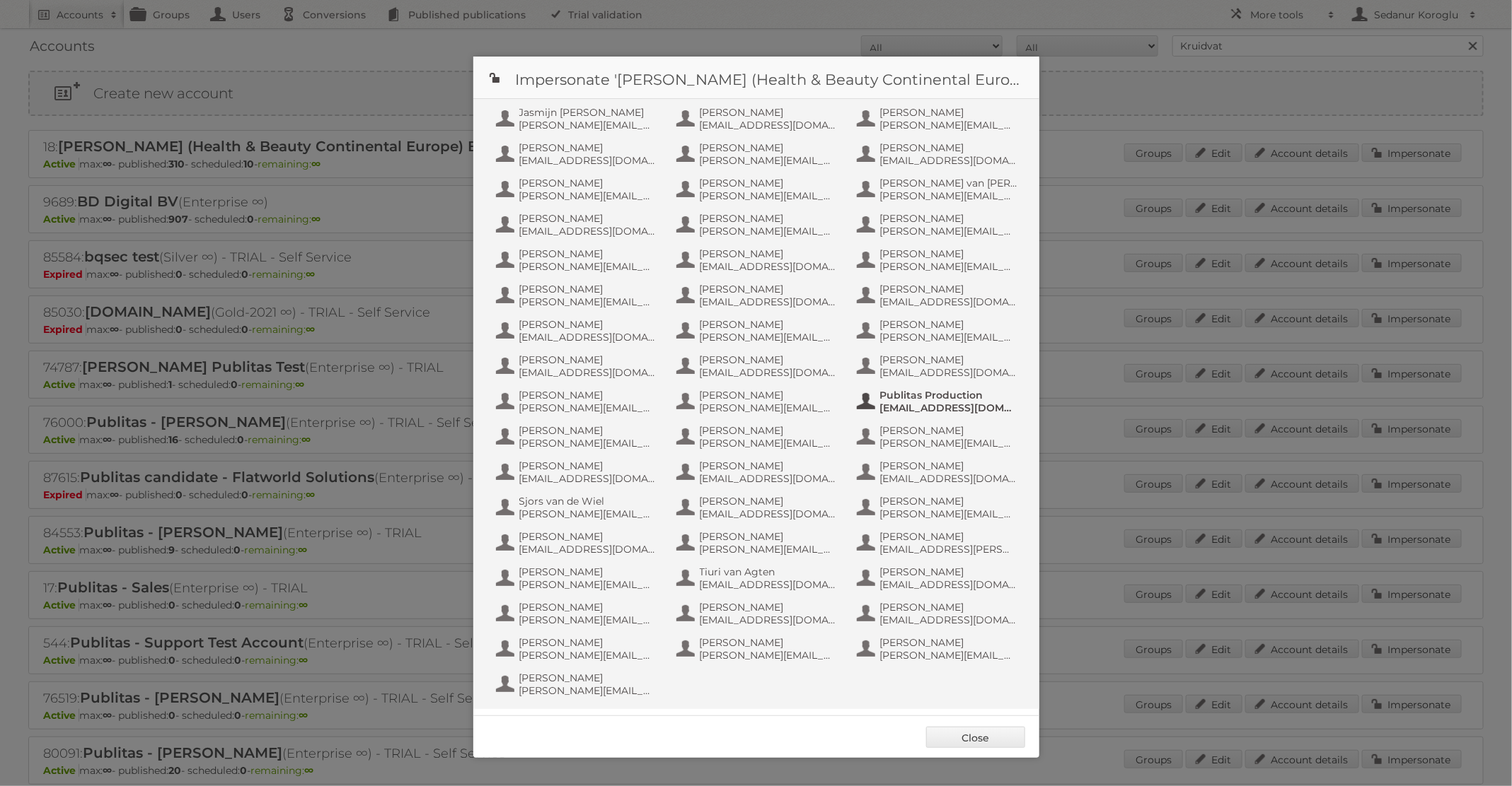
click at [925, 414] on button "Publitas Production info+aswatson-production@publitas.com" at bounding box center [939, 401] width 167 height 28
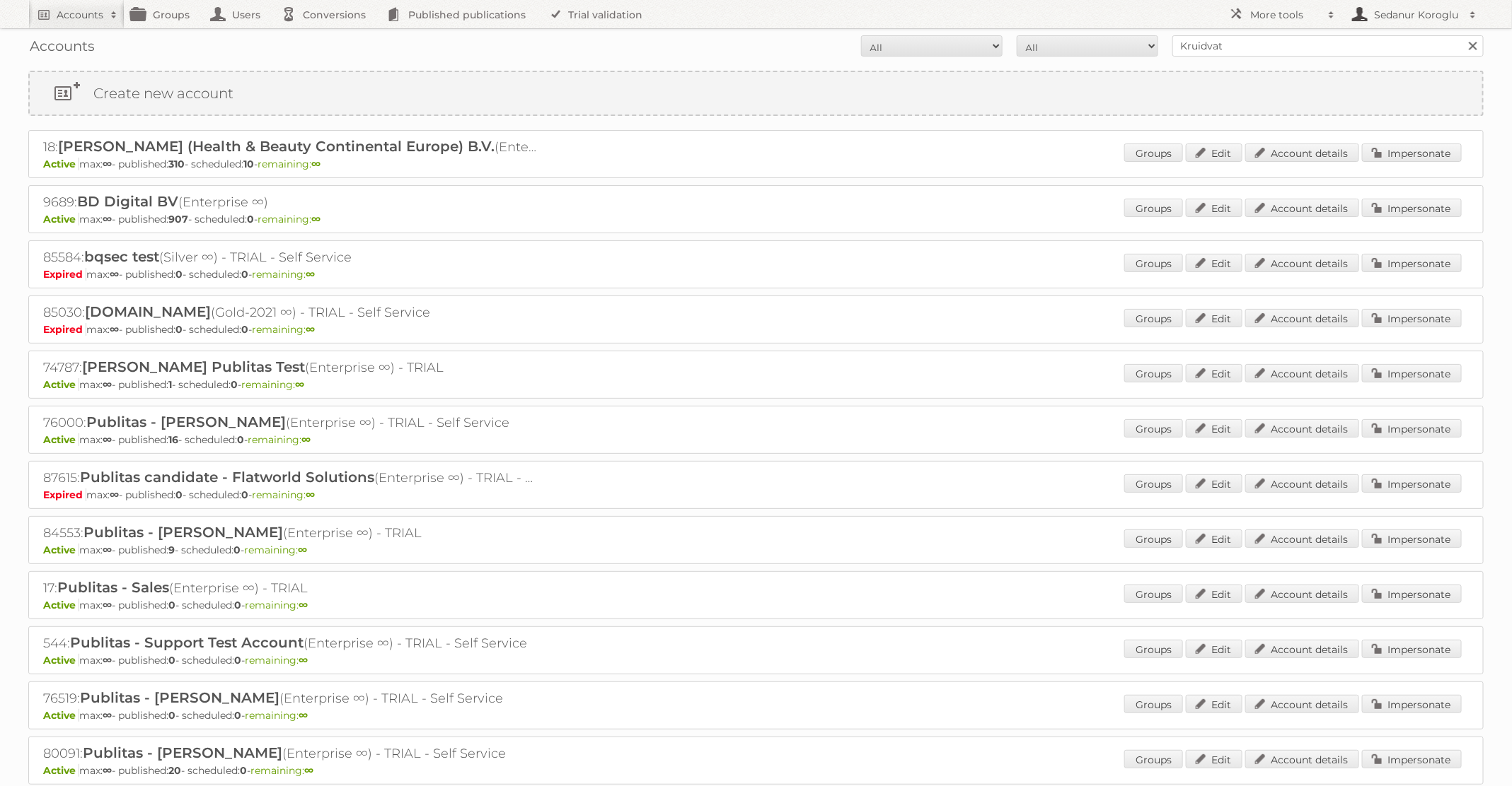
click at [1375, 25] on link "Sedanur Koroglu" at bounding box center [1413, 13] width 142 height 28
click at [1369, 37] on link "Sign out" at bounding box center [1413, 39] width 140 height 21
